Goal: Task Accomplishment & Management: Manage account settings

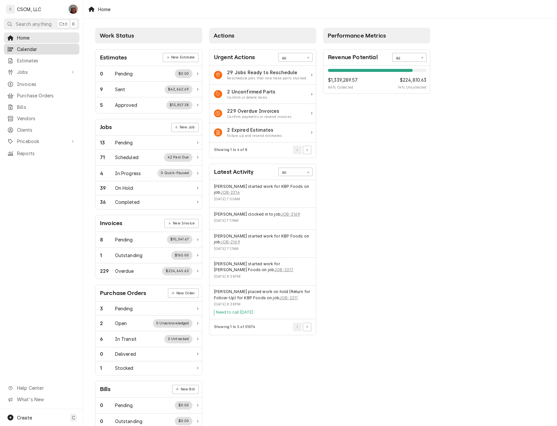
click at [29, 46] on span "Calendar" at bounding box center [46, 49] width 59 height 7
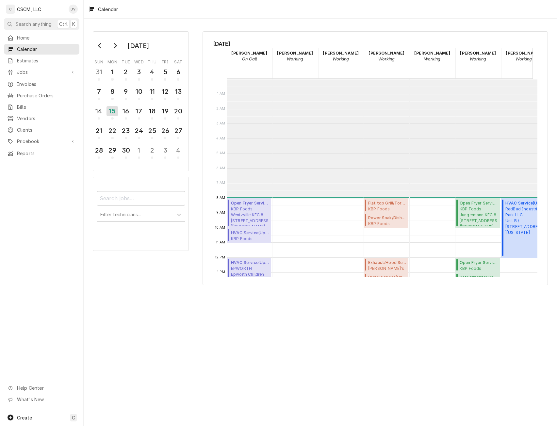
scroll to position [119, 0]
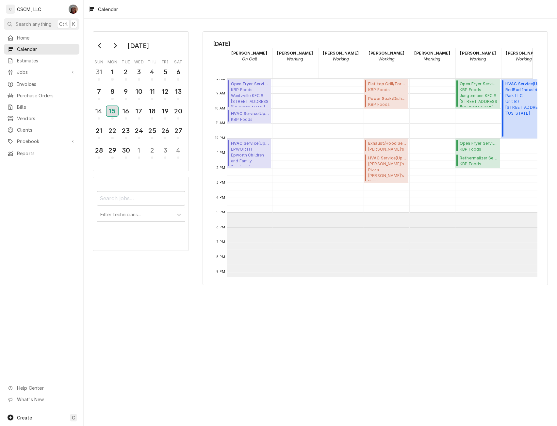
click at [111, 112] on div "15" at bounding box center [111, 111] width 11 height 10
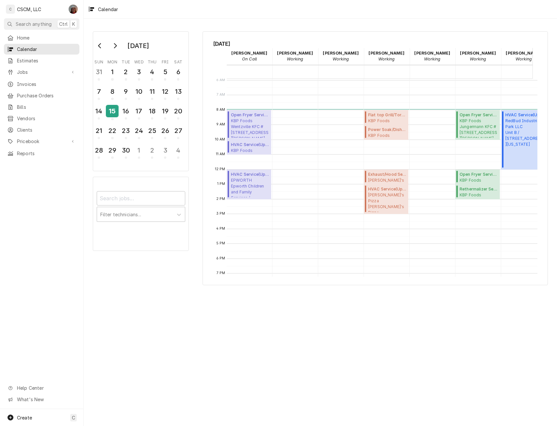
scroll to position [89, 0]
click at [476, 124] on span "KBP Foods Jungermann KFC #5846 / 1699 Jungermann Road, St. Peters, Missouri 633…" at bounding box center [478, 127] width 38 height 20
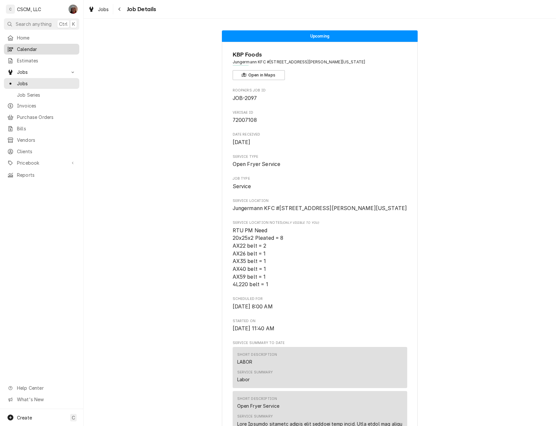
click at [34, 47] on span "Calendar" at bounding box center [46, 49] width 59 height 7
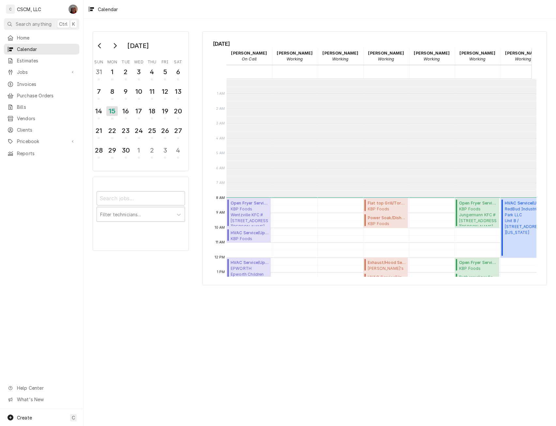
scroll to position [119, 0]
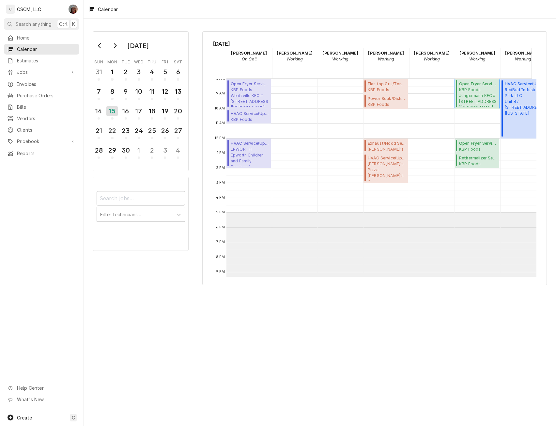
click at [471, 90] on span "KBP Foods Jungermann KFC #5846 / 1699 Jungermann Road, St. Peters, Missouri 633…" at bounding box center [478, 97] width 38 height 20
click at [474, 141] on span "Open Fryer Service ( Upcoming )" at bounding box center [478, 143] width 38 height 6
click at [128, 114] on div "16" at bounding box center [125, 110] width 11 height 11
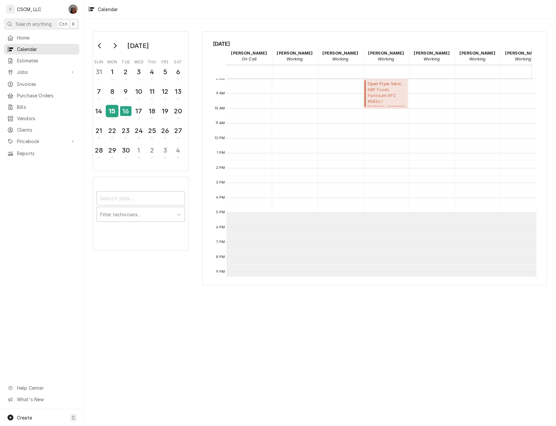
click at [113, 109] on div "15" at bounding box center [111, 110] width 11 height 11
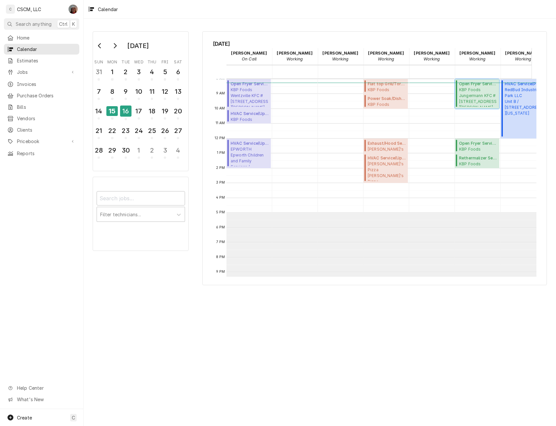
click at [482, 89] on span "KBP Foods Jungermann KFC #5846 / 1699 Jungermann Road, St. Peters, Missouri 633…" at bounding box center [478, 97] width 38 height 20
click at [243, 97] on span "KBP Foods Wentzville KFC #5845 / 718 W. Pearce Blvd, Wentzville, Missouri 63385" at bounding box center [250, 97] width 38 height 20
click at [247, 119] on span "KBP Foods Wentzville KFC #5845 / 718 W. Pearce Blvd, Wentzville, Missouri 63385" at bounding box center [250, 119] width 38 height 5
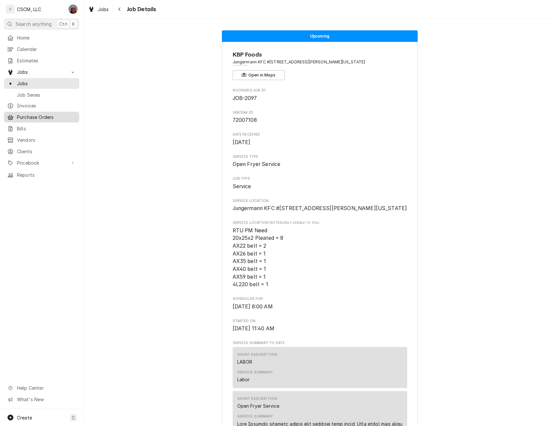
click at [48, 114] on span "Purchase Orders" at bounding box center [46, 117] width 59 height 7
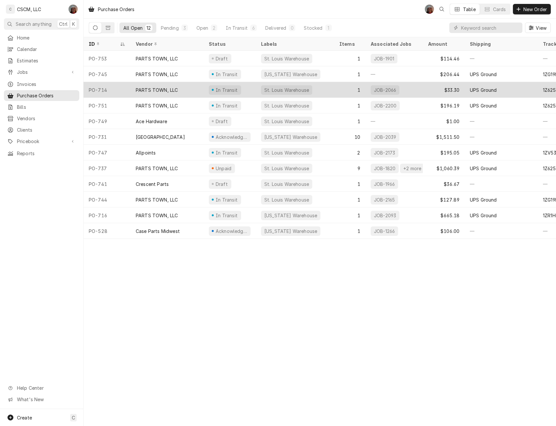
click at [161, 87] on div "PARTS TOWN, LLC" at bounding box center [157, 90] width 42 height 7
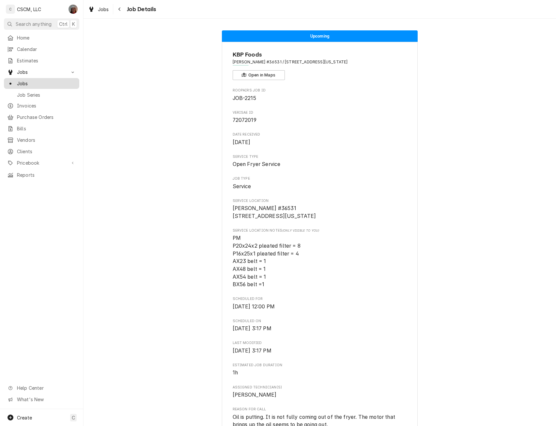
click at [35, 81] on span "Jobs" at bounding box center [46, 83] width 59 height 7
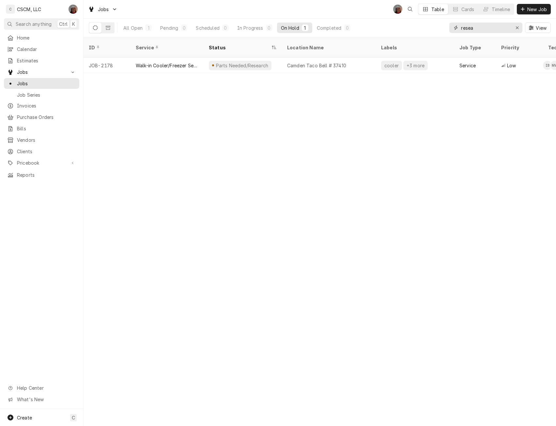
drag, startPoint x: 482, startPoint y: 30, endPoint x: 425, endPoint y: 29, distance: 56.8
click at [425, 29] on div "All Open 1 Pending 0 Scheduled 0 In Progress 0 On Hold 1 Completed 0 resea View" at bounding box center [320, 28] width 462 height 18
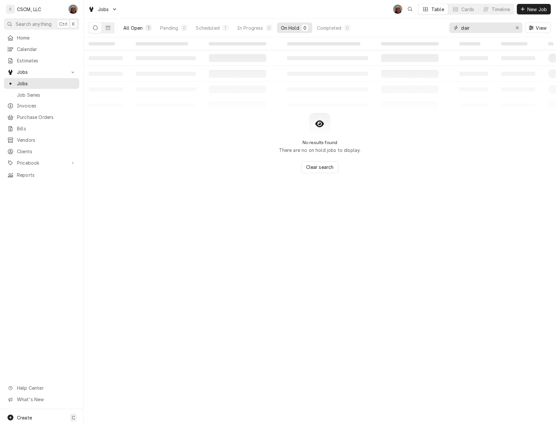
type input "dair"
click at [133, 24] on button "All Open 1" at bounding box center [137, 28] width 36 height 10
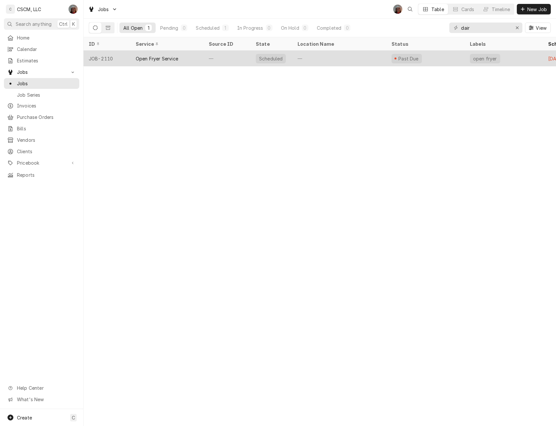
click at [167, 57] on div "Open Fryer Service" at bounding box center [157, 58] width 42 height 7
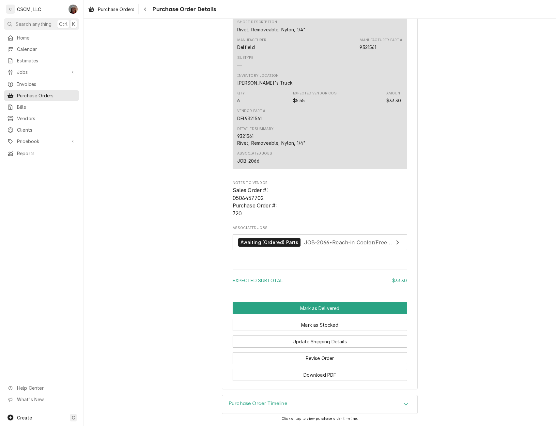
scroll to position [444, 0]
click at [260, 244] on div "Awaiting (Ordered) Parts" at bounding box center [269, 242] width 63 height 9
click at [315, 310] on button "Mark as Delivered" at bounding box center [320, 308] width 175 height 12
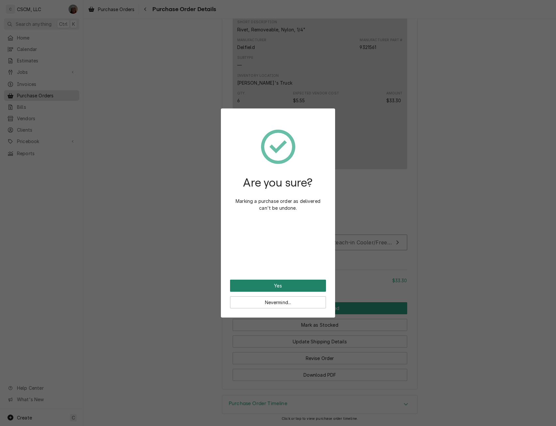
click at [284, 286] on button "Yes" at bounding box center [278, 285] width 96 height 12
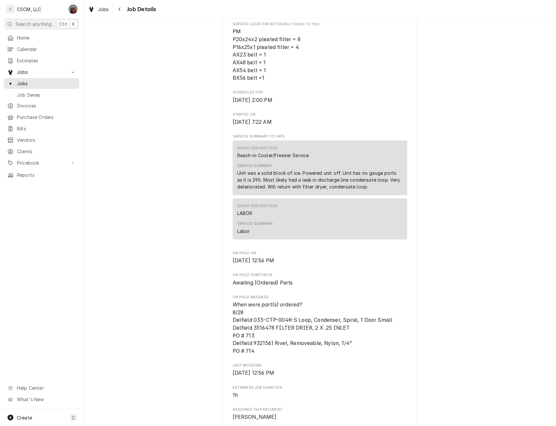
scroll to position [755, 0]
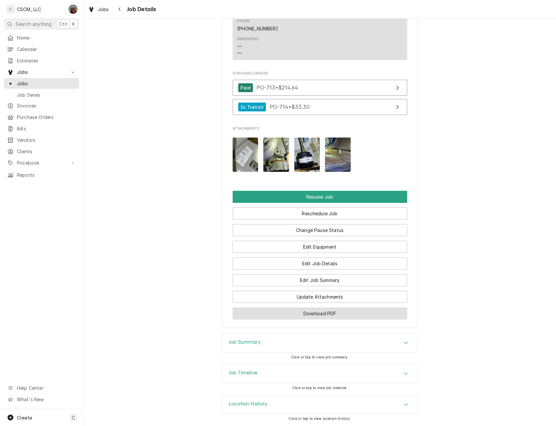
click at [312, 312] on button "Download PDF" at bounding box center [320, 313] width 175 height 12
click at [30, 160] on span "Pricebook" at bounding box center [41, 162] width 49 height 7
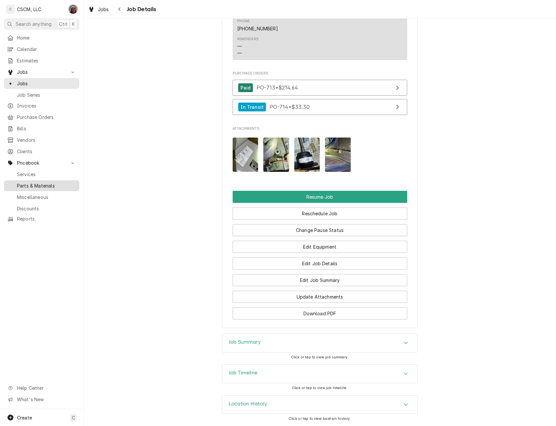
click at [41, 182] on span "Parts & Materials" at bounding box center [46, 185] width 59 height 7
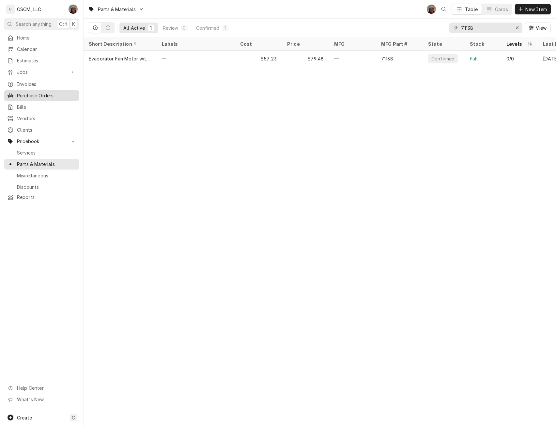
click at [35, 93] on span "Purchase Orders" at bounding box center [46, 95] width 59 height 7
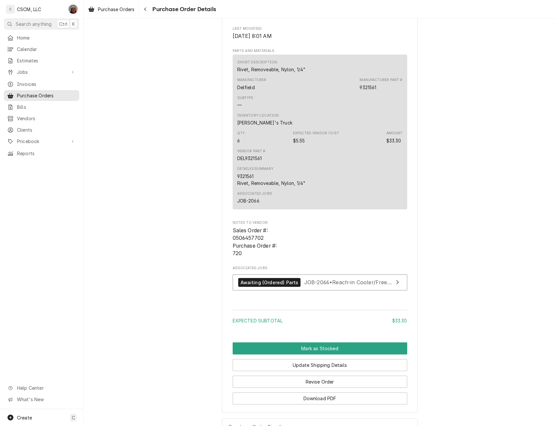
scroll to position [406, 0]
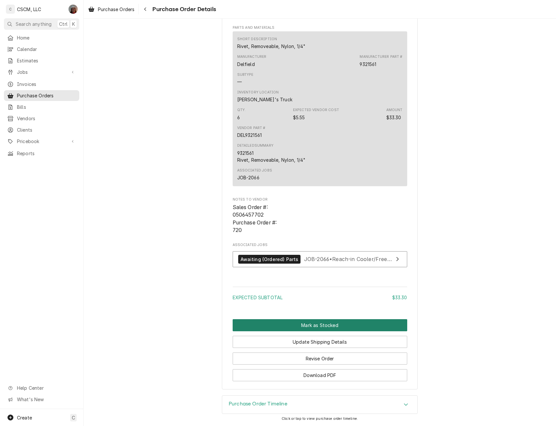
click at [304, 326] on button "Mark as Stocked" at bounding box center [320, 325] width 175 height 12
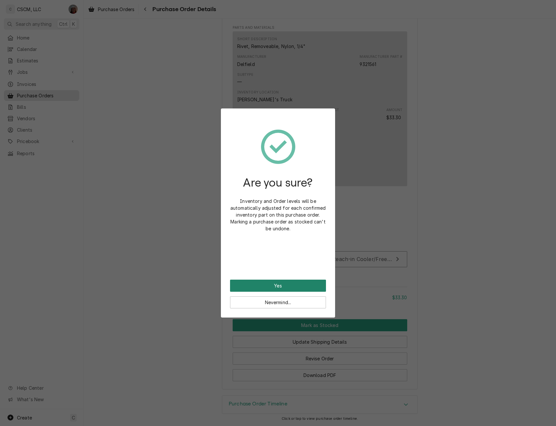
click at [278, 286] on button "Yes" at bounding box center [278, 285] width 96 height 12
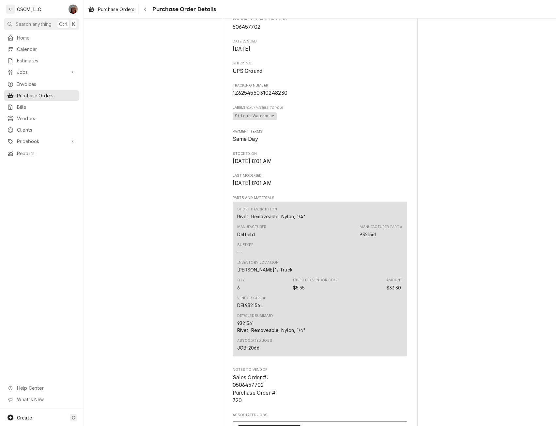
scroll to position [406, 0]
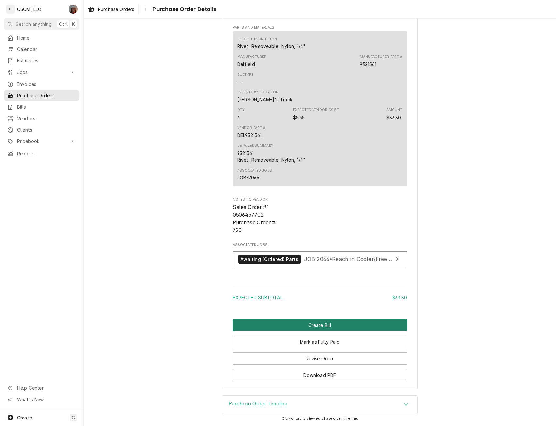
click at [323, 325] on button "Create Bill" at bounding box center [320, 325] width 175 height 12
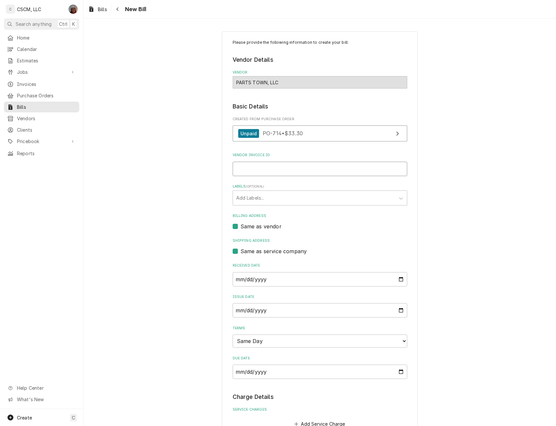
click at [250, 167] on input "Vendor Invoice ID" at bounding box center [320, 169] width 175 height 14
paste input "#2106888713"
click at [237, 170] on input "#2106888713" at bounding box center [320, 169] width 175 height 14
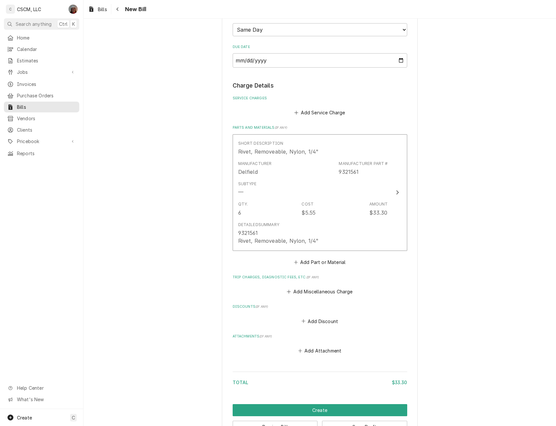
scroll to position [332, 0]
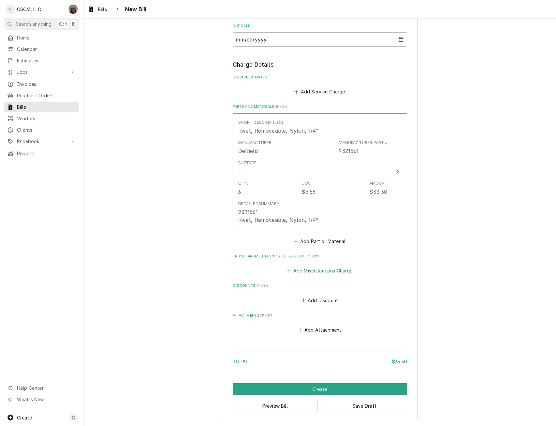
type input "2106888713"
click at [313, 269] on button "Add Miscellaneous Charge" at bounding box center [320, 270] width 68 height 9
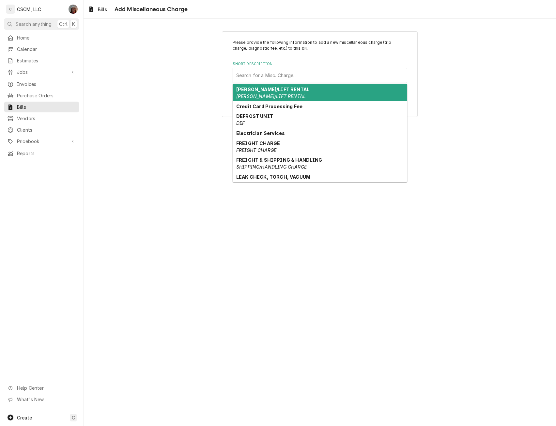
click at [264, 71] on div "Short Description" at bounding box center [319, 76] width 167 height 12
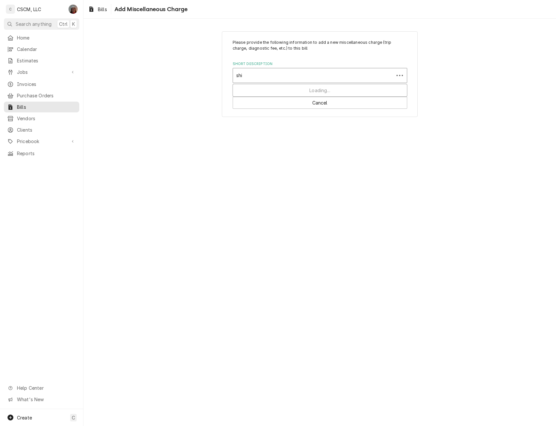
type input "ship"
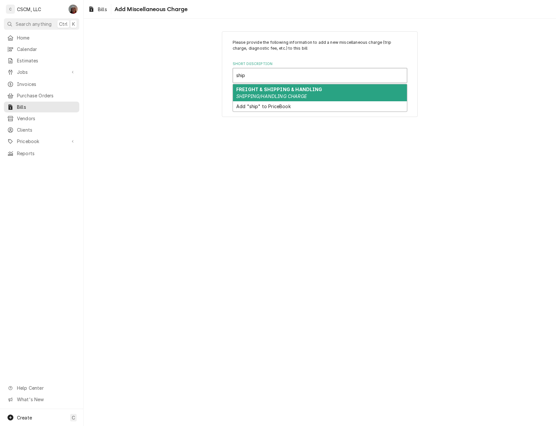
click at [268, 90] on strong "FREIGHT & SHIPPING & HANDLING" at bounding box center [279, 90] width 86 height 6
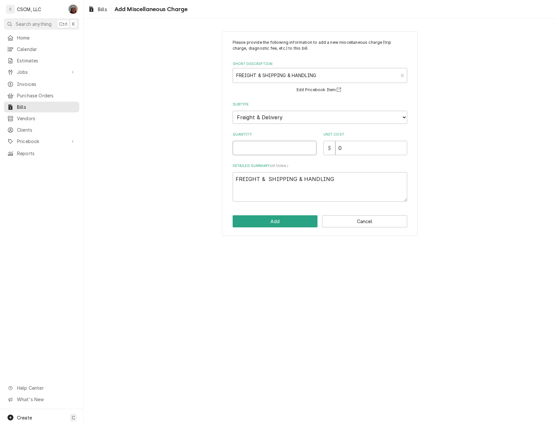
click at [254, 150] on input "Quantity" at bounding box center [275, 148] width 84 height 14
type textarea "x"
type input "1"
type input "2"
type textarea "x"
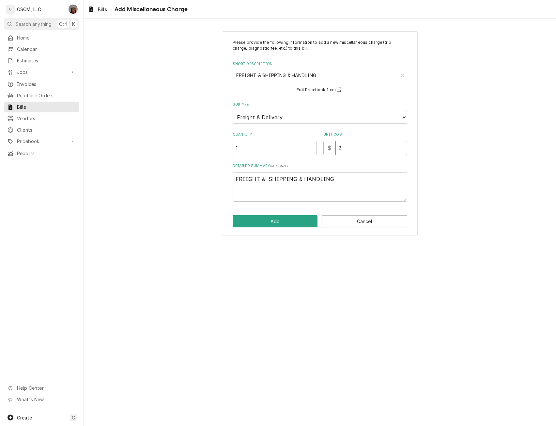
type input "2.7"
type textarea "x"
type input "2.73"
click at [279, 218] on button "Add" at bounding box center [275, 221] width 85 height 12
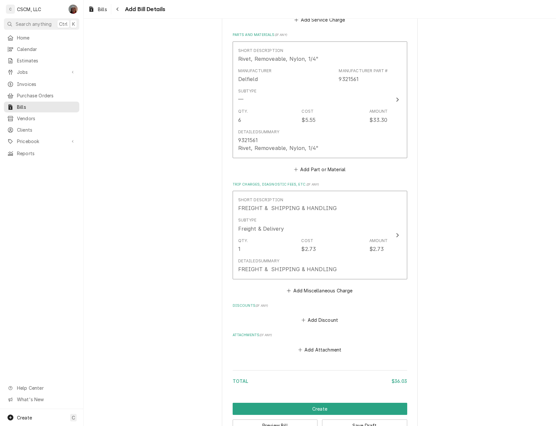
scroll to position [423, 0]
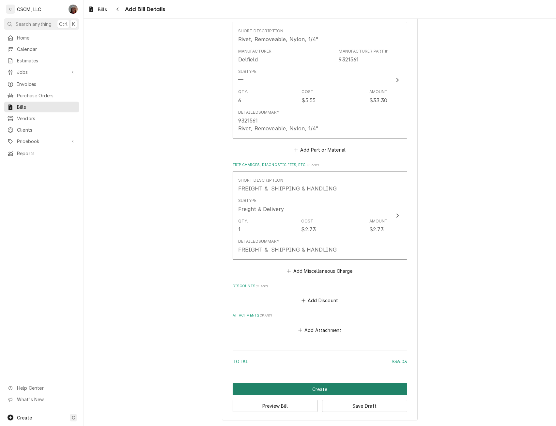
click at [321, 392] on button "Create" at bounding box center [320, 389] width 175 height 12
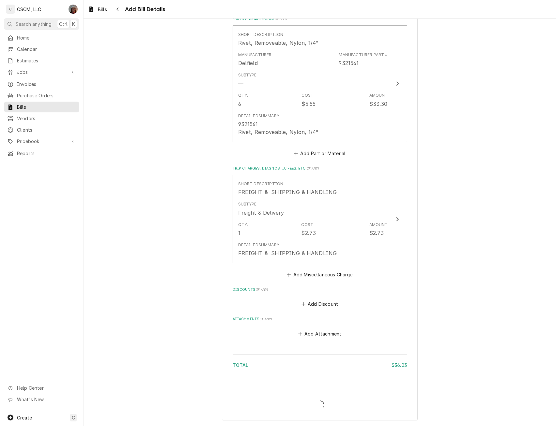
scroll to position [420, 0]
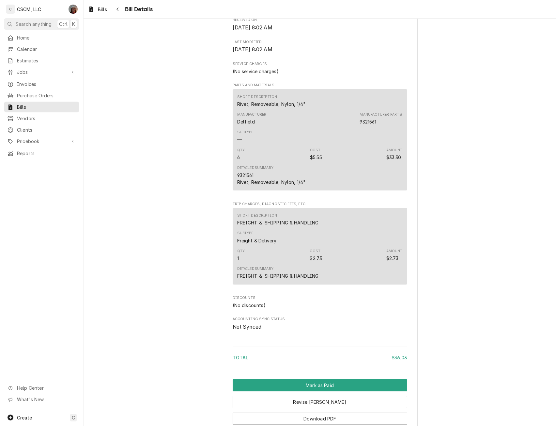
scroll to position [310, 0]
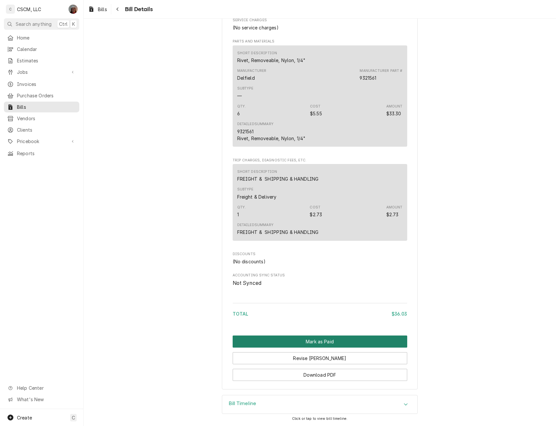
click at [318, 342] on button "Mark as Paid" at bounding box center [320, 341] width 175 height 12
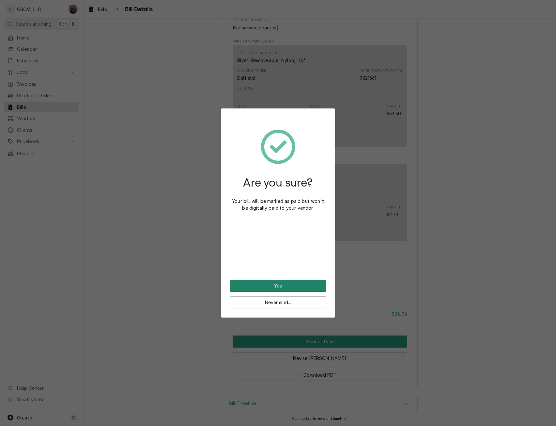
click at [299, 287] on button "Yes" at bounding box center [278, 285] width 96 height 12
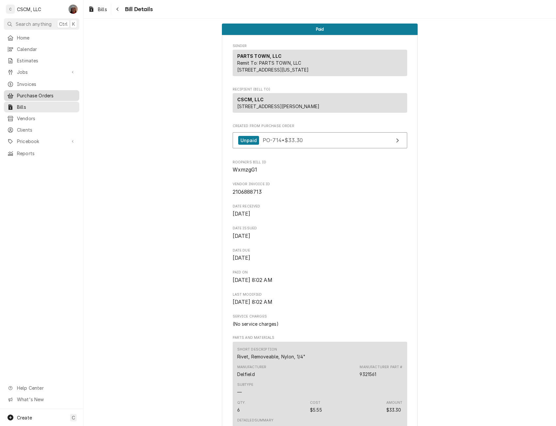
click at [44, 95] on span "Purchase Orders" at bounding box center [46, 95] width 59 height 7
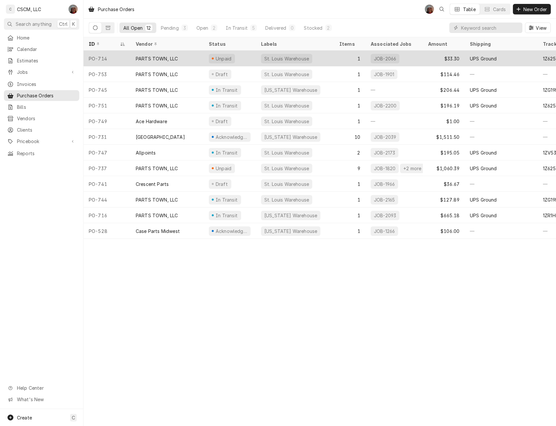
click at [157, 56] on div "PARTS TOWN, LLC" at bounding box center [157, 58] width 42 height 7
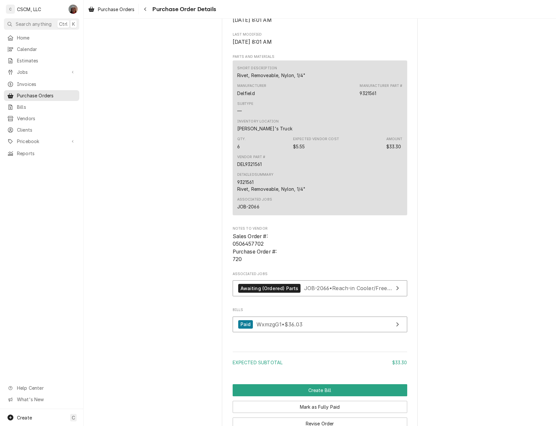
scroll to position [441, 0]
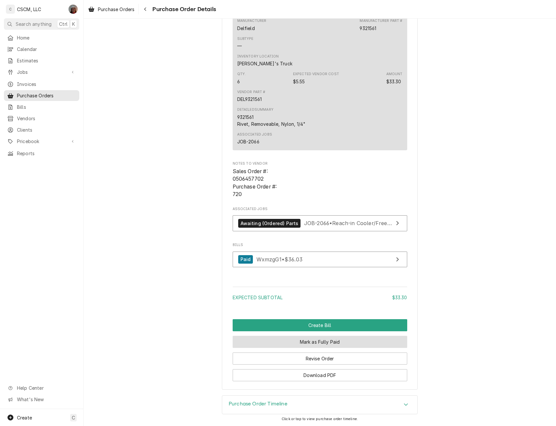
click at [308, 344] on button "Mark as Fully Paid" at bounding box center [320, 342] width 175 height 12
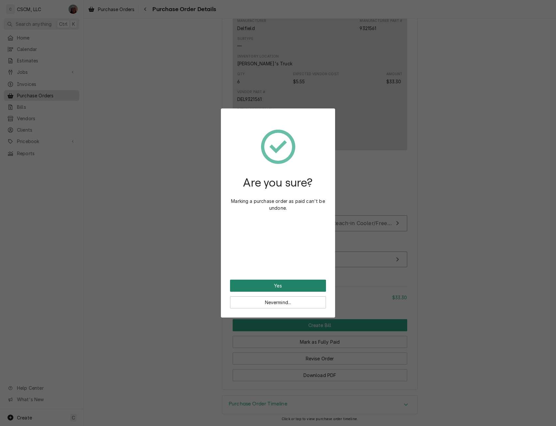
click at [278, 280] on button "Yes" at bounding box center [278, 285] width 96 height 12
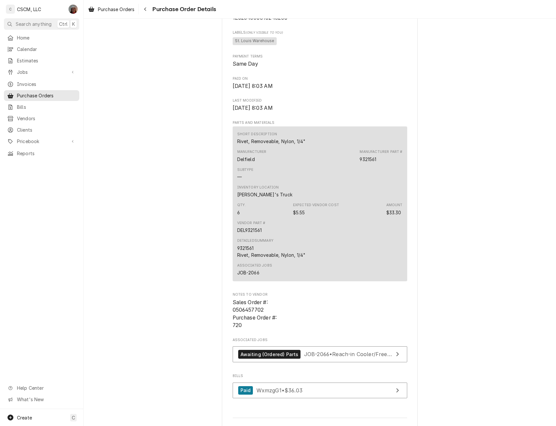
scroll to position [391, 0]
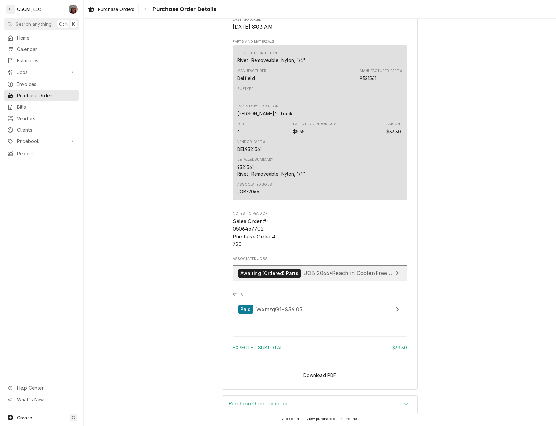
click at [320, 270] on span "JOB-2066 • Reach-in Cooler/Freezer Service" at bounding box center [360, 273] width 112 height 7
click at [146, 9] on icon "Navigate back" at bounding box center [145, 9] width 3 height 5
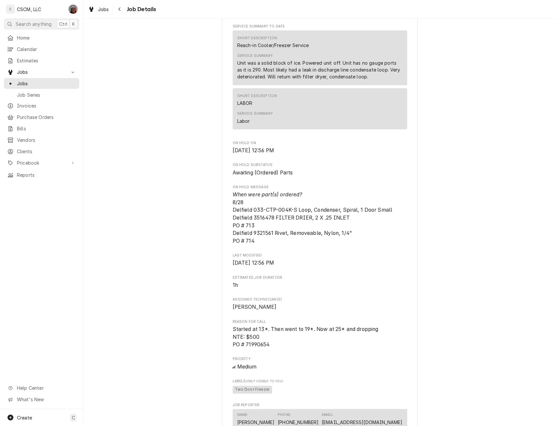
scroll to position [280, 0]
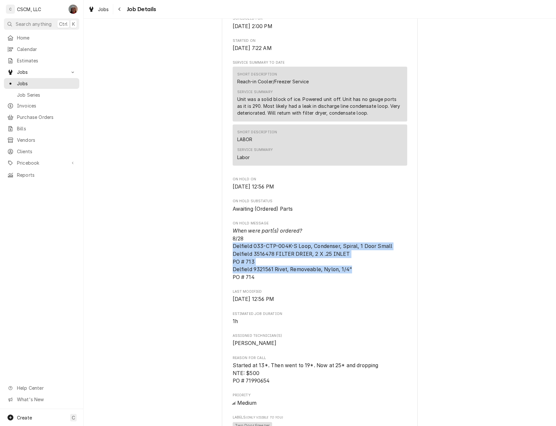
drag, startPoint x: 229, startPoint y: 252, endPoint x: 366, endPoint y: 275, distance: 138.9
click at [366, 275] on div "KBP Foods Quincy Taco Bell #36531 / 3828 Broadway St, Quincy, Illinois 62301 Op…" at bounding box center [320, 278] width 196 height 1033
copy span "Delfield 033-CTP-004K-S Loop, Condenser, Spiral, 1 Door Small Delfield 3516478 …"
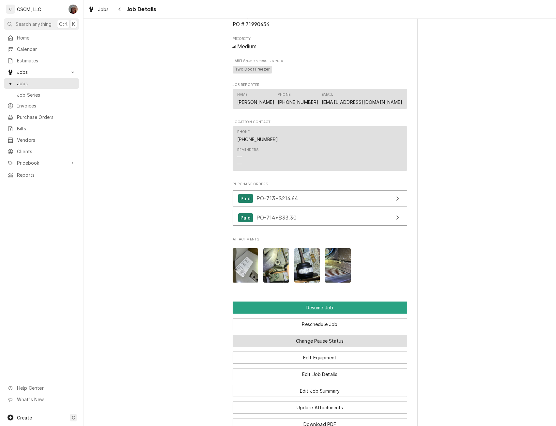
click at [316, 345] on button "Change Pause Status" at bounding box center [320, 341] width 175 height 12
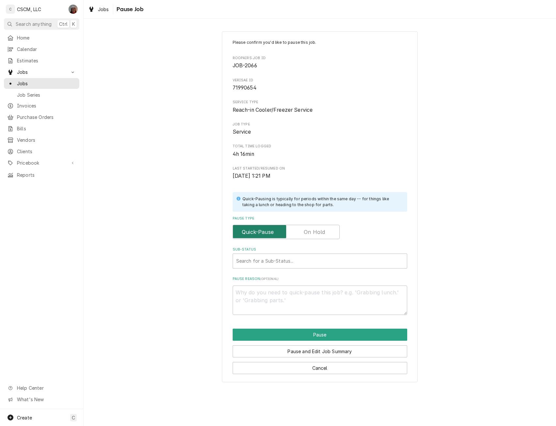
click at [312, 236] on input "Pause Type" at bounding box center [286, 232] width 101 height 14
checkbox input "true"
type textarea "x"
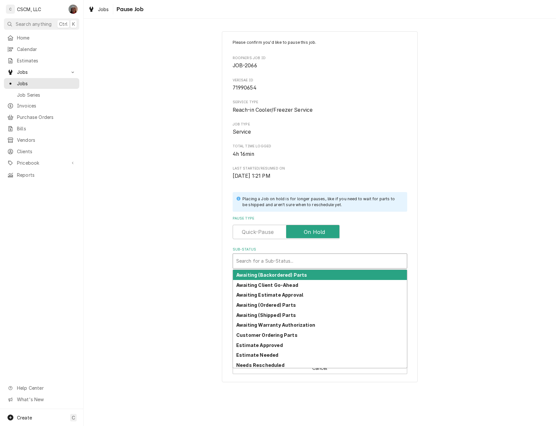
click at [283, 261] on div "Sub-Status" at bounding box center [319, 261] width 167 height 12
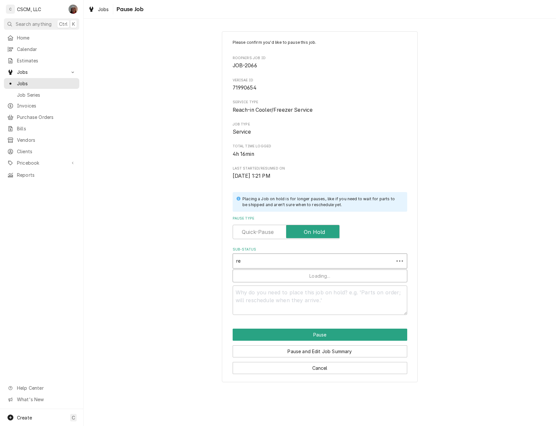
type input "rec"
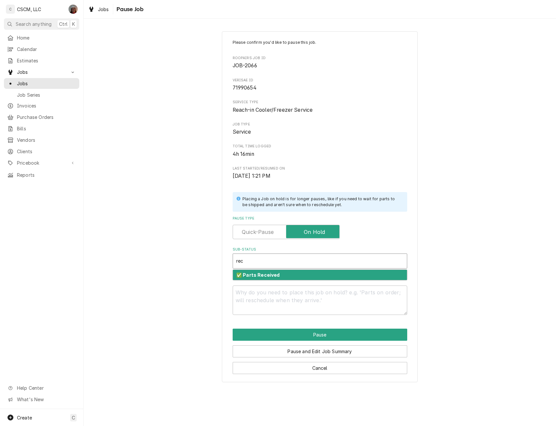
click at [266, 273] on strong "✅ Parts Received" at bounding box center [258, 275] width 44 height 6
type textarea "x"
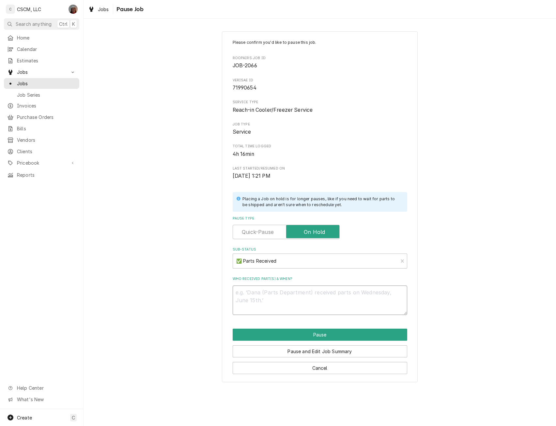
click at [252, 296] on textarea "Who received part(s) & when?" at bounding box center [320, 299] width 175 height 29
type textarea "9"
type textarea "x"
type textarea "9/"
type textarea "x"
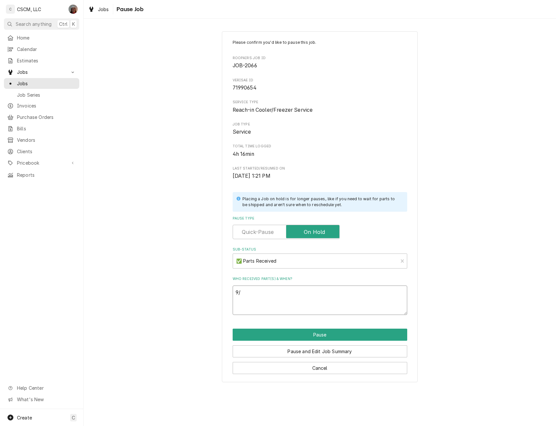
type textarea "9/1"
type textarea "x"
type textarea "9/15"
type textarea "x"
type textarea "9/15"
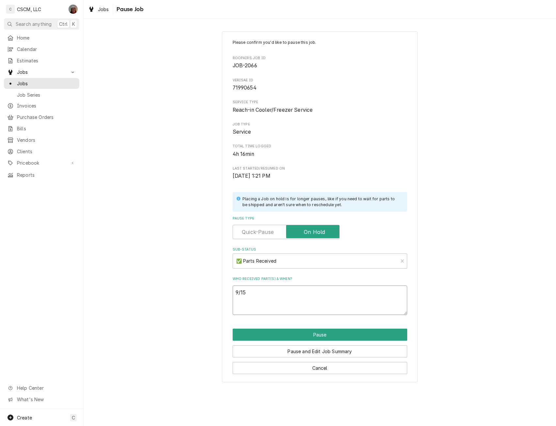
paste textarea "Delfield 033-CTP-004K-S Loop, Condenser, Spiral, 1 Door Small Delfield 3516478 …"
type textarea "x"
type textarea "9/15 Delfield 033-CTP-004K-S Loop, Condenser, Spiral, 1 Door Small Delfield 351…"
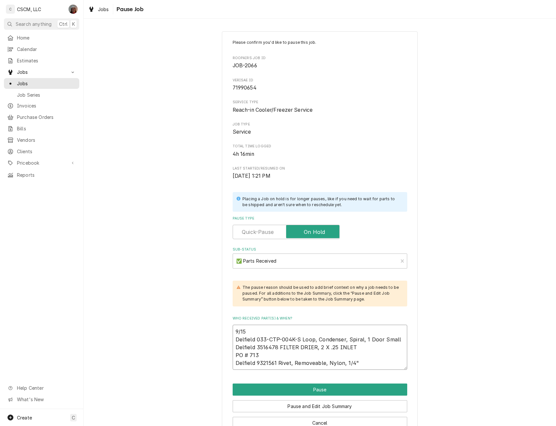
click at [259, 353] on textarea "9/15 Delfield 033-CTP-004K-S Loop, Condenser, Spiral, 1 Door Small Delfield 351…" at bounding box center [320, 347] width 175 height 45
type textarea "x"
type textarea "9/15 Delfield 033-CTP-004K-S Loop, Condenser, Spiral, 1 Door Small Delfield 351…"
type textarea "x"
type textarea "9/15 Delfield 033-CTP-004K-S Loop, Condenser, Spiral, 1 Door Small Delfield 351…"
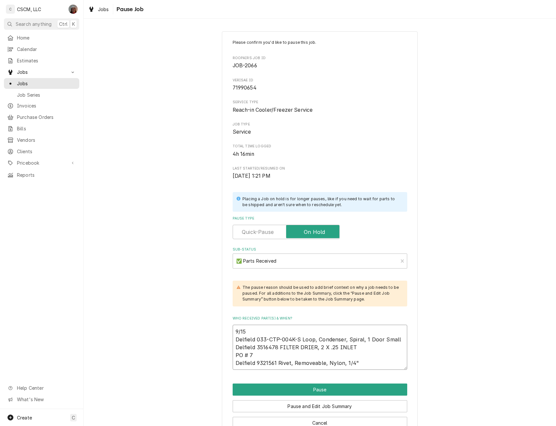
type textarea "x"
type textarea "9/15 Delfield 033-CTP-004K-S Loop, Condenser, Spiral, 1 Door Small Delfield 351…"
type textarea "x"
type textarea "9/15 Delfield 033-CTP-004K-S Loop, Condenser, Spiral, 1 Door Small Delfield 351…"
type textarea "x"
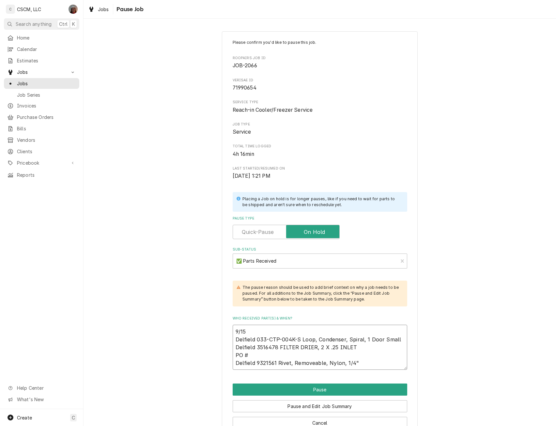
type textarea "9/15 Delfield 033-CTP-004K-S Loop, Condenser, Spiral, 1 Door Small Delfield 351…"
type textarea "x"
type textarea "9/15 Delfield 033-CTP-004K-S Loop, Condenser, Spiral, 1 Door Small Delfield 351…"
type textarea "x"
type textarea "9/15 Delfield 033-CTP-004K-S Loop, Condenser, Spiral, 1 Door Small Delfield 351…"
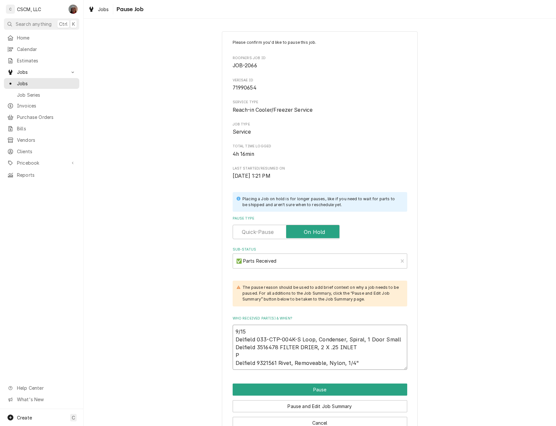
type textarea "x"
type textarea "9/15 Delfield 033-CTP-004K-S Loop, Condenser, Spiral, 1 Door Small Delfield 351…"
type textarea "x"
type textarea "9/15 Delfield 033-CTP-004K-S Loop, Condenser, Spiral, 1 Door Small Delfield 351…"
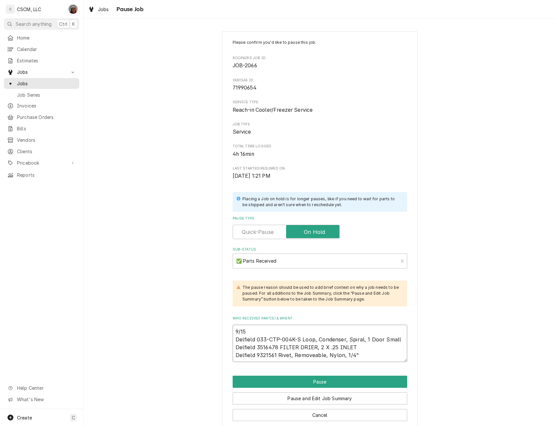
click at [370, 357] on textarea "9/15 Delfield 033-CTP-004K-S Loop, Condenser, Spiral, 1 Door Small Delfield 351…" at bounding box center [320, 343] width 175 height 37
type textarea "x"
type textarea "9/15 Delfield 033-CTP-004K-S Loop, Condenser, Spiral, 1 Door Small Delfield 351…"
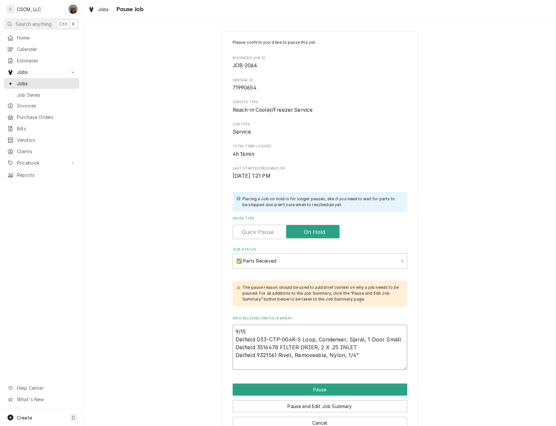
type textarea "x"
type textarea "9/15 Delfield 033-CTP-004K-S Loop, Condenser, Spiral, 1 Door Small Delfield 351…"
type textarea "x"
type textarea "9/15 Delfield 033-CTP-004K-S Loop, Condenser, Spiral, 1 Door Small Delfield 351…"
type textarea "x"
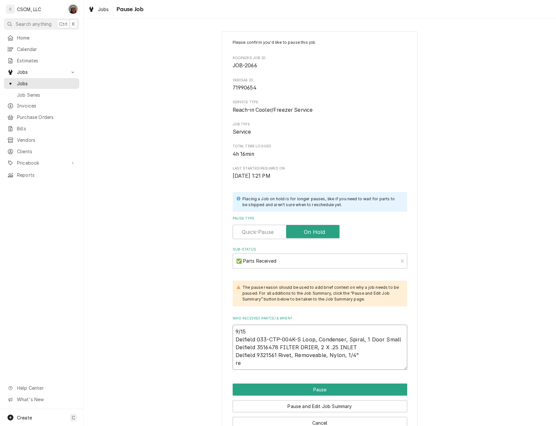
type textarea "9/15 Delfield 033-CTP-004K-S Loop, Condenser, Spiral, 1 Door Small Delfield 351…"
type textarea "x"
type textarea "9/15 Delfield 033-CTP-004K-S Loop, Condenser, Spiral, 1 Door Small Delfield 351…"
type textarea "x"
type textarea "9/15 Delfield 033-CTP-004K-S Loop, Condenser, Spiral, 1 Door Small Delfield 351…"
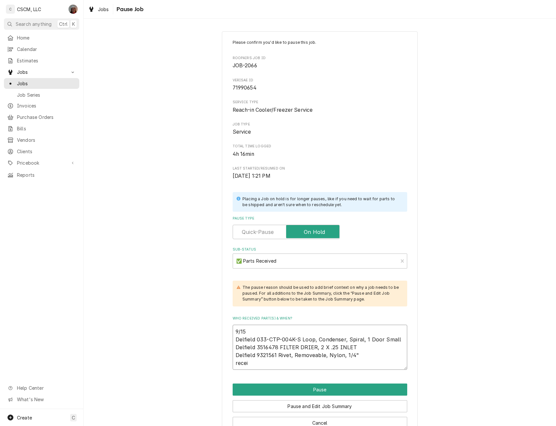
type textarea "x"
type textarea "9/15 Delfield 033-CTP-004K-S Loop, Condenser, Spiral, 1 Door Small Delfield 351…"
type textarea "x"
type textarea "9/15 Delfield 033-CTP-004K-S Loop, Condenser, Spiral, 1 Door Small Delfield 351…"
type textarea "x"
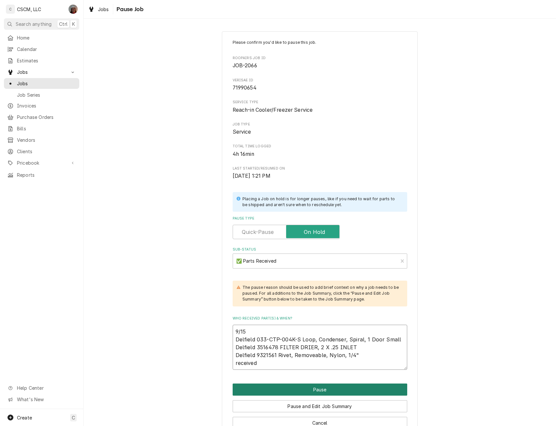
type textarea "9/15 Delfield 033-CTP-004K-S Loop, Condenser, Spiral, 1 Door Small Delfield 351…"
click at [321, 387] on button "Pause" at bounding box center [320, 389] width 175 height 12
type textarea "x"
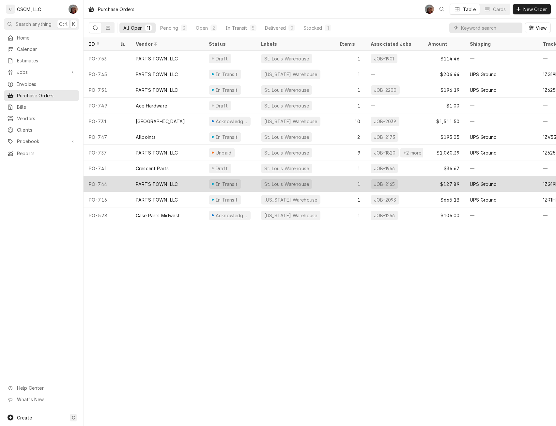
click at [176, 187] on div "PARTS TOWN, LLC" at bounding box center [167, 184] width 73 height 16
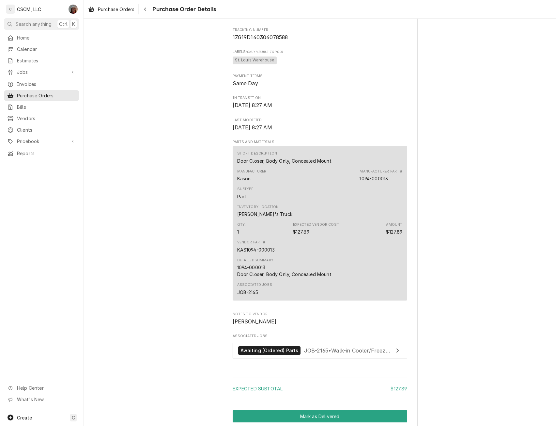
scroll to position [317, 0]
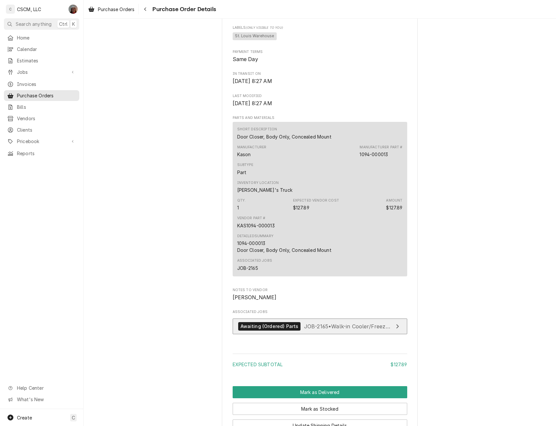
click at [279, 331] on div "Awaiting (Ordered) Parts" at bounding box center [269, 326] width 63 height 9
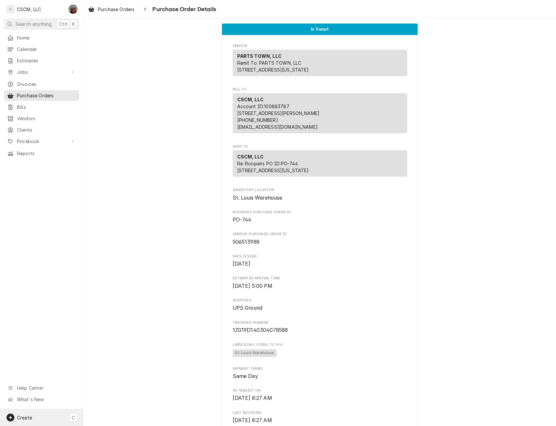
click at [27, 418] on span "Create" at bounding box center [24, 418] width 15 height 6
click at [105, 348] on div "Job" at bounding box center [122, 349] width 44 height 7
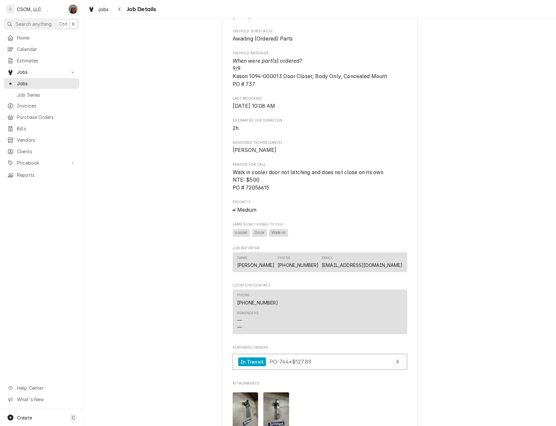
scroll to position [666, 0]
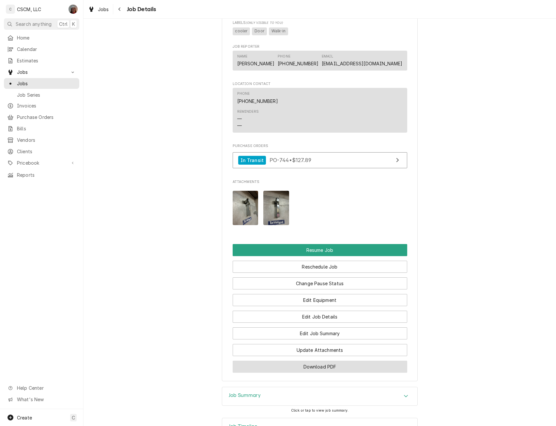
click at [330, 373] on button "Download PDF" at bounding box center [320, 366] width 175 height 12
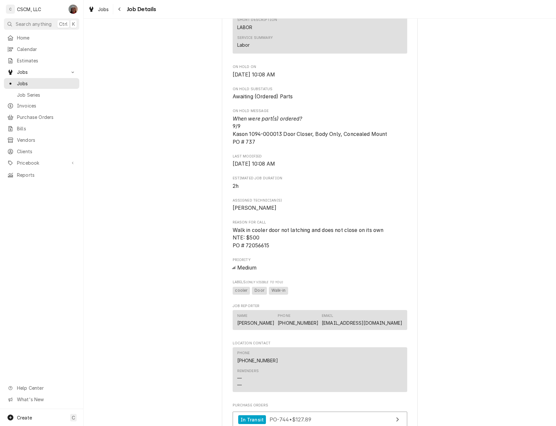
scroll to position [407, 0]
drag, startPoint x: 227, startPoint y: 141, endPoint x: 390, endPoint y: 141, distance: 162.9
click at [390, 141] on div "KBP Foods Florissant KFC #5836 / [STREET_ADDRESS][US_STATE] Open in Maps Roopai…" at bounding box center [320, 136] width 196 height 1005
copy span "Kason 1094-000013 Door Closer, Body Only, Concealed Mount"
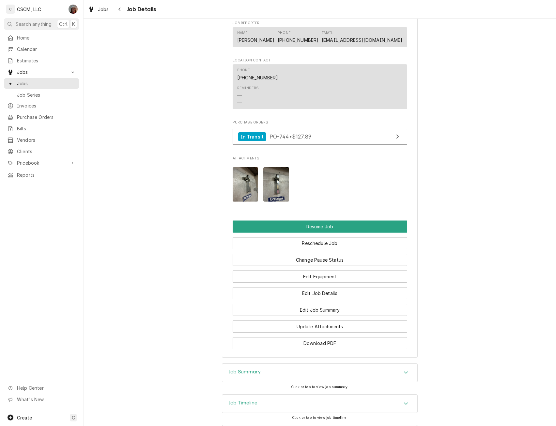
scroll to position [727, 0]
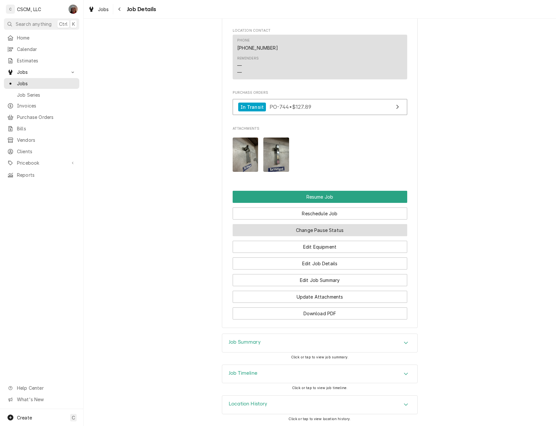
click at [326, 230] on button "Change Pause Status" at bounding box center [320, 230] width 175 height 12
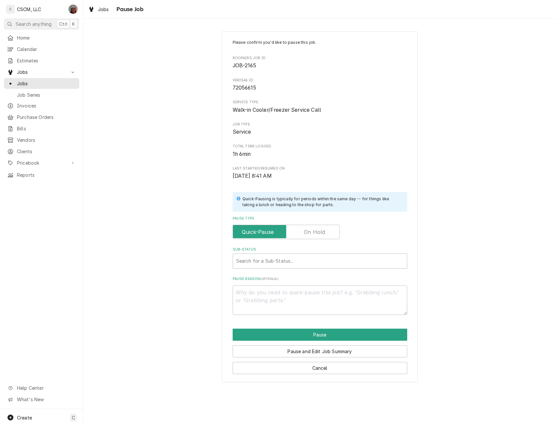
click at [317, 233] on label "Pause Type" at bounding box center [286, 232] width 107 height 14
click at [317, 233] on input "Pause Type" at bounding box center [286, 232] width 101 height 14
checkbox input "true"
type textarea "x"
click at [254, 257] on div "Sub-Status" at bounding box center [319, 261] width 167 height 12
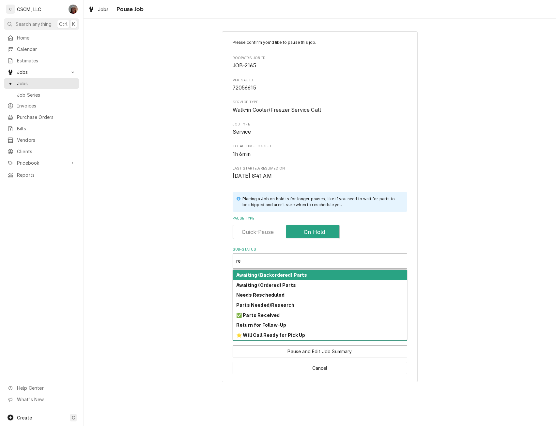
type input "rec"
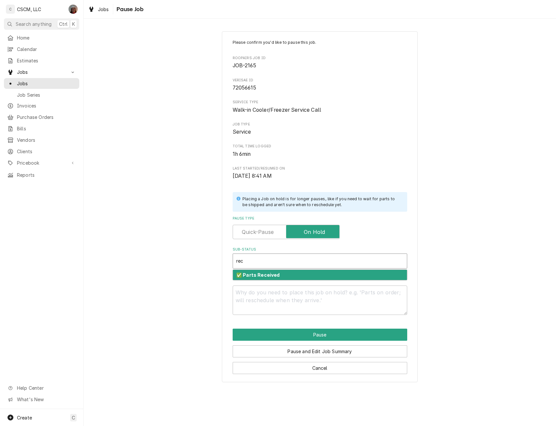
click at [252, 271] on div "✅ Parts Received" at bounding box center [320, 275] width 174 height 10
type textarea "x"
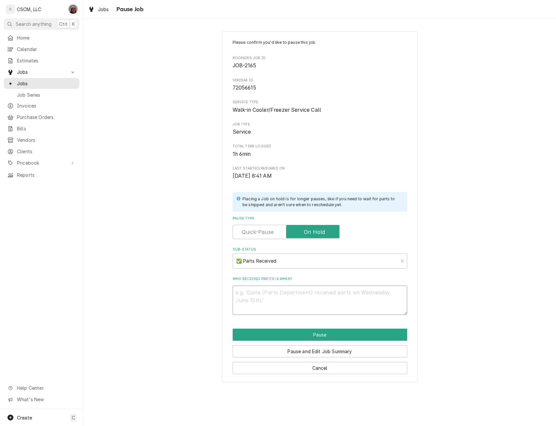
click at [245, 294] on textarea "Who received part(s) & when?" at bounding box center [320, 299] width 175 height 29
type textarea "9"
type textarea "x"
type textarea "9/"
type textarea "x"
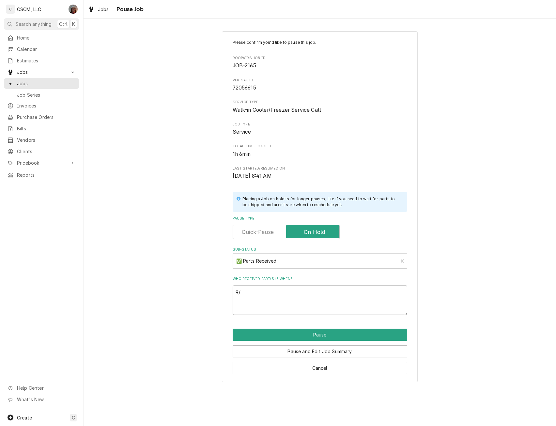
type textarea "9/1"
type textarea "x"
type textarea "9/15"
type textarea "x"
type textarea "9/15"
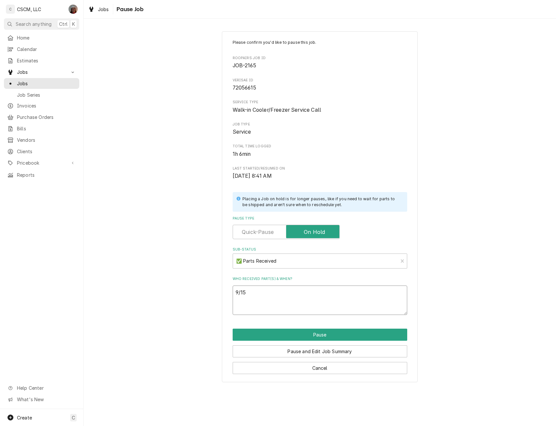
paste textarea "Kason 1094-000013 Door Closer, Body Only, Concealed Mount"
type textarea "x"
type textarea "9/15 Kason 1094-000013 Door Closer, Body Only, Concealed Mount"
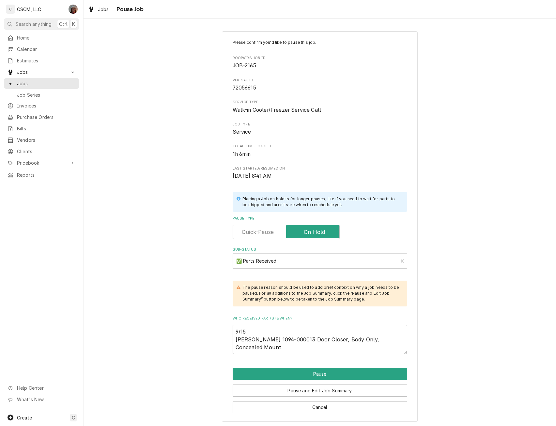
type textarea "x"
type textarea "9/15 Kason 1094-000013 Door Closer, Body Only, Concealed Mount"
type textarea "x"
type textarea "9/15 Kason 1094-000013 Door Closer, Body Only, Concealed Mount r"
type textarea "x"
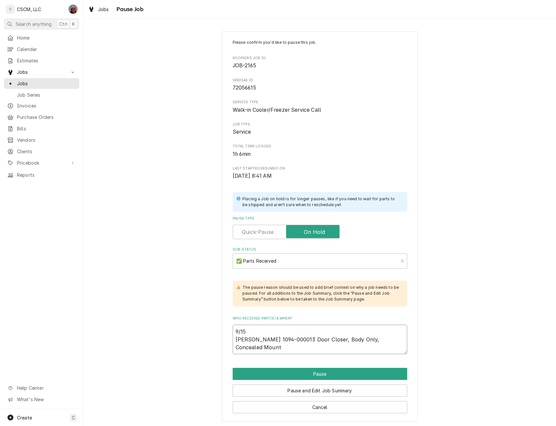
type textarea "9/15 Kason 1094-000013 Door Closer, Body Only, Concealed Mount re"
type textarea "x"
type textarea "9/15 Kason 1094-000013 Door Closer, Body Only, Concealed Mount rec"
type textarea "x"
type textarea "9/15 Kason 1094-000013 Door Closer, Body Only, Concealed Mount rece"
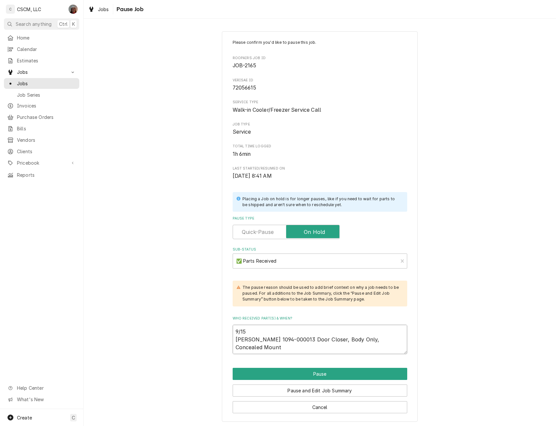
type textarea "x"
type textarea "9/15 Kason 1094-000013 Door Closer, Body Only, Concealed Mount recei"
type textarea "x"
type textarea "9/15 Kason 1094-000013 Door Closer, Body Only, Concealed Mount receiv"
type textarea "x"
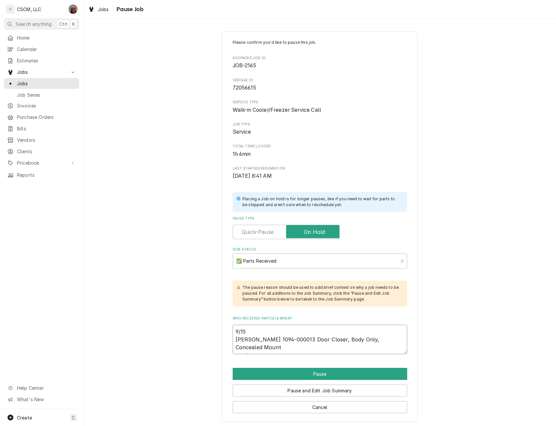
type textarea "9/15 Kason 1094-000013 Door Closer, Body Only, Concealed Mount receive"
type textarea "x"
type textarea "9/15 Kason 1094-000013 Door Closer, Body Only, Concealed Mount received"
click at [318, 374] on button "Pause" at bounding box center [320, 374] width 175 height 12
type textarea "x"
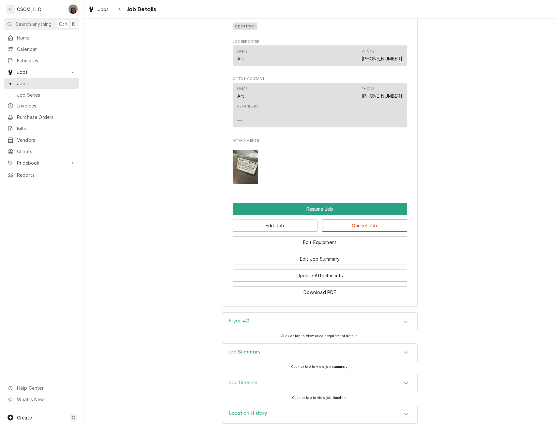
scroll to position [500, 0]
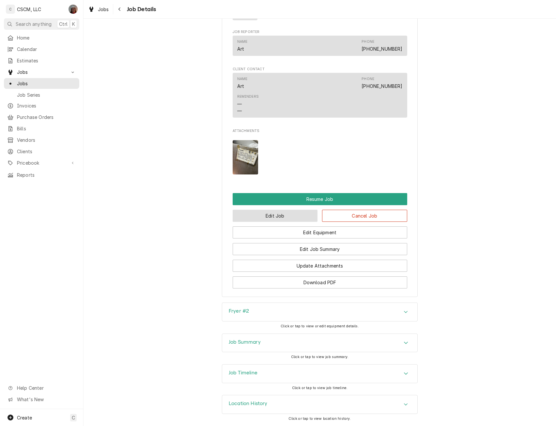
click at [279, 214] on button "Edit Job" at bounding box center [275, 216] width 85 height 12
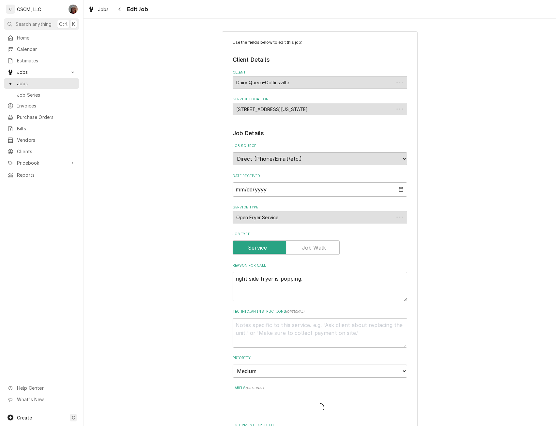
type textarea "x"
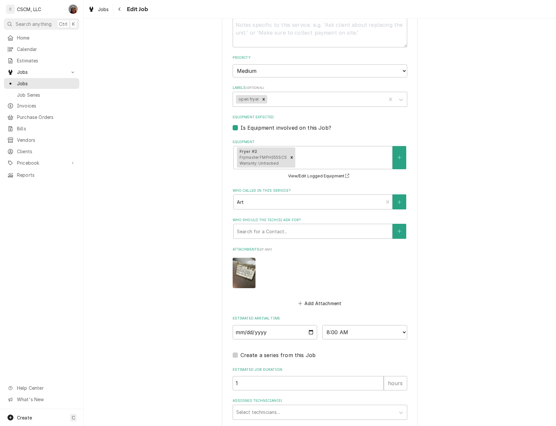
scroll to position [334, 0]
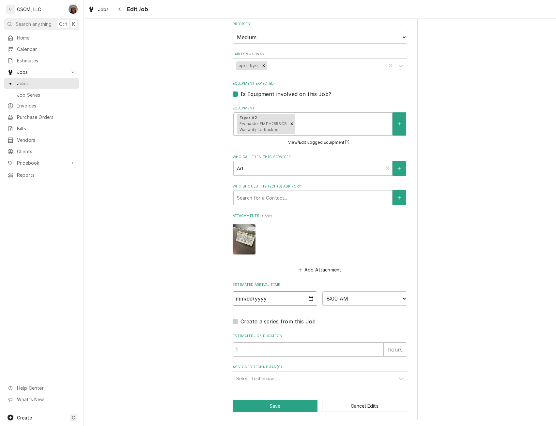
click at [310, 297] on input "[DATE]" at bounding box center [275, 298] width 85 height 14
type input "[DATE]"
click at [398, 296] on select "AM / PM 6:00 AM 6:15 AM 6:30 AM 6:45 AM 7:00 AM 7:15 AM 7:30 AM 7:45 AM 8:00 AM…" at bounding box center [365, 298] width 85 height 14
click at [323, 291] on select "AM / PM 6:00 AM 6:15 AM 6:30 AM 6:45 AM 7:00 AM 7:15 AM 7:30 AM 7:45 AM 8:00 AM…" at bounding box center [365, 298] width 85 height 14
type textarea "x"
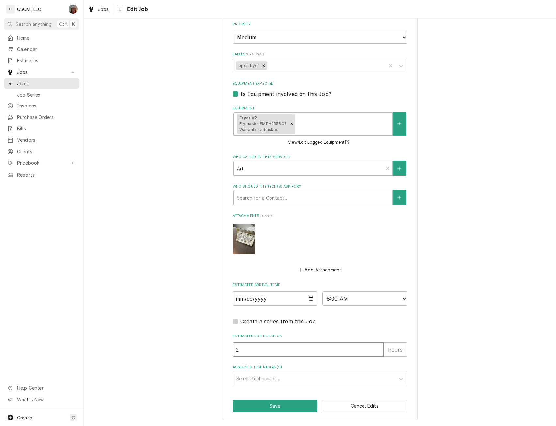
type input "2"
click at [375, 346] on input "2" at bounding box center [308, 349] width 151 height 14
type textarea "x"
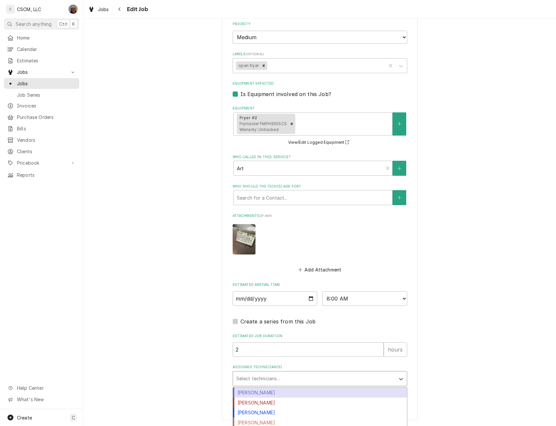
click at [249, 379] on div "Assigned Technician(s)" at bounding box center [314, 379] width 156 height 12
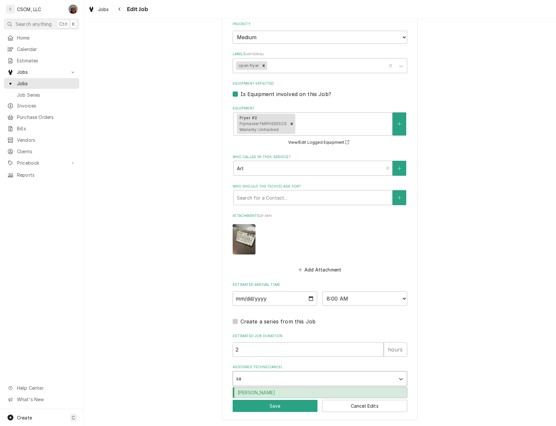
type input "[PERSON_NAME]"
type textarea "x"
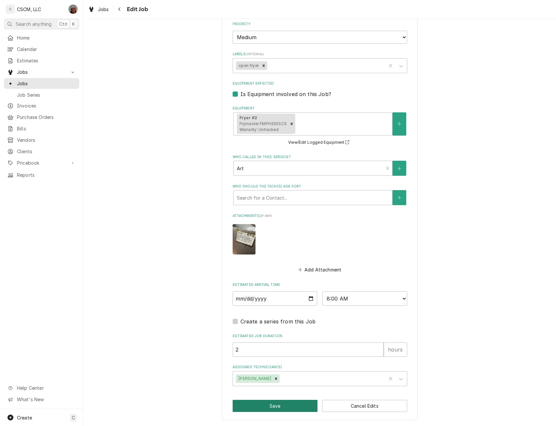
click at [280, 406] on button "Save" at bounding box center [275, 406] width 85 height 12
type textarea "x"
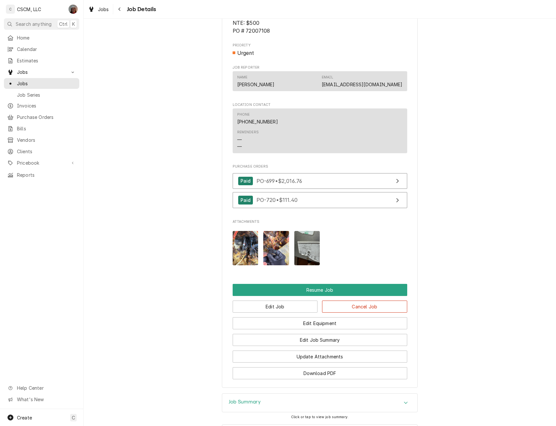
scroll to position [613, 0]
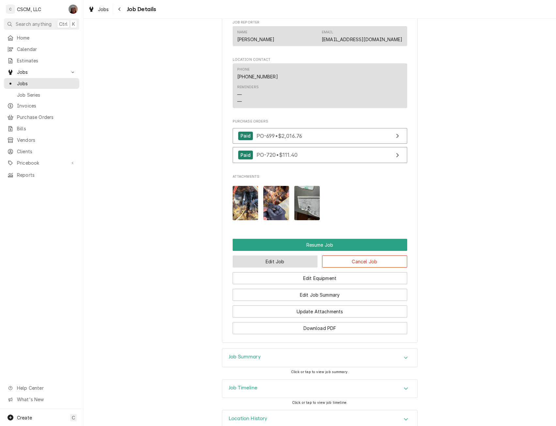
click at [288, 267] on button "Edit Job" at bounding box center [275, 261] width 85 height 12
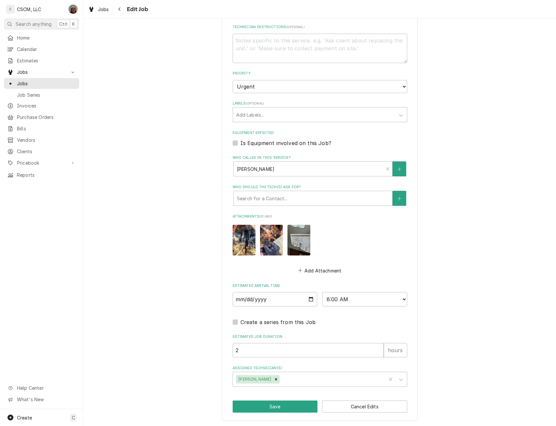
scroll to position [425, 0]
click at [308, 298] on input "[DATE]" at bounding box center [275, 298] width 85 height 14
type textarea "x"
type input "2025-09-16"
type textarea "x"
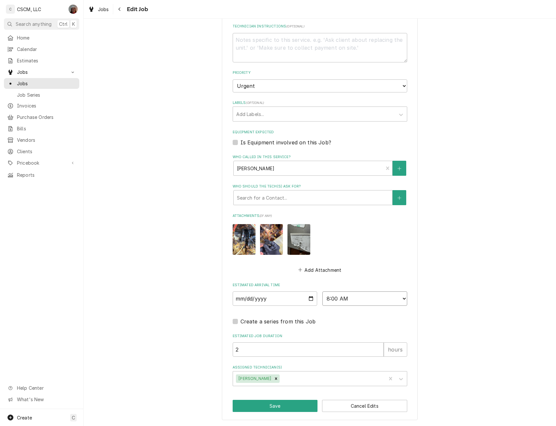
click at [400, 296] on select "AM / PM 6:00 AM 6:15 AM 6:30 AM 6:45 AM 7:00 AM 7:15 AM 7:30 AM 7:45 AM 8:00 AM…" at bounding box center [365, 298] width 85 height 14
select select "10:00:00"
click at [323, 291] on select "AM / PM 6:00 AM 6:15 AM 6:30 AM 6:45 AM 7:00 AM 7:15 AM 7:30 AM 7:45 AM 8:00 AM…" at bounding box center [365, 298] width 85 height 14
click at [270, 406] on button "Save" at bounding box center [275, 406] width 85 height 12
type textarea "x"
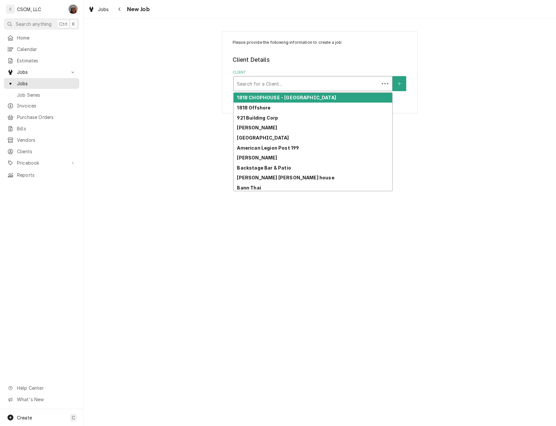
click at [271, 82] on div "Client" at bounding box center [306, 84] width 139 height 12
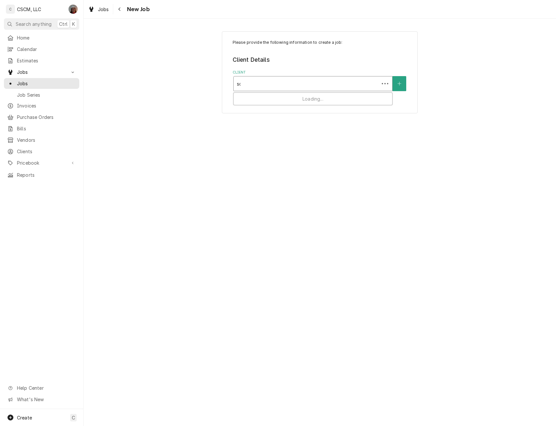
type input "sch"
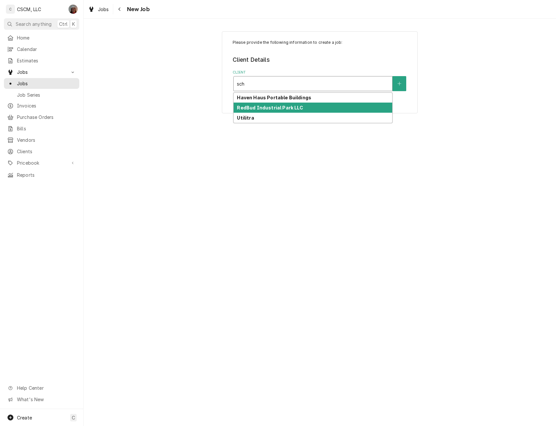
click at [263, 107] on strong "RedBud Industrial Park LLC" at bounding box center [270, 108] width 66 height 6
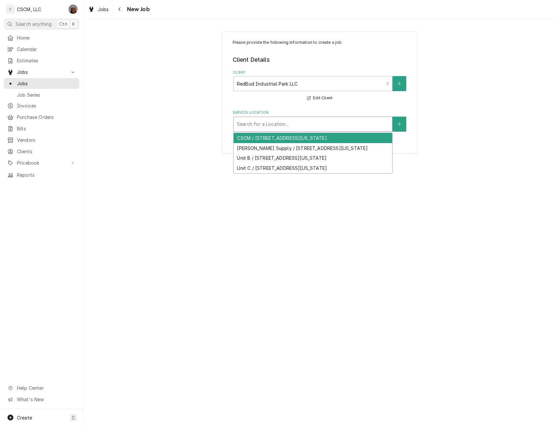
click at [260, 123] on div "Service Location" at bounding box center [313, 124] width 152 height 12
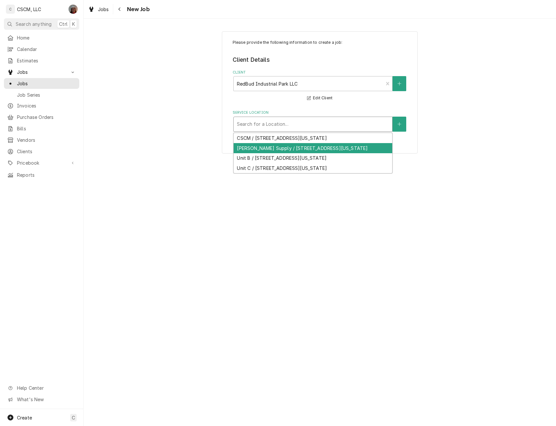
click at [267, 148] on div "[PERSON_NAME] Supply / [STREET_ADDRESS][US_STATE]" at bounding box center [313, 148] width 159 height 10
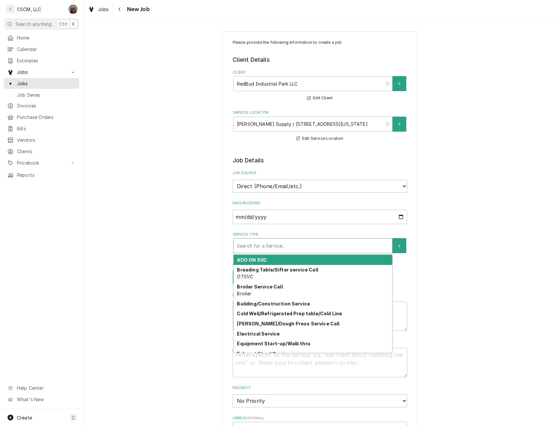
click at [270, 243] on div "Service Type" at bounding box center [313, 246] width 152 height 12
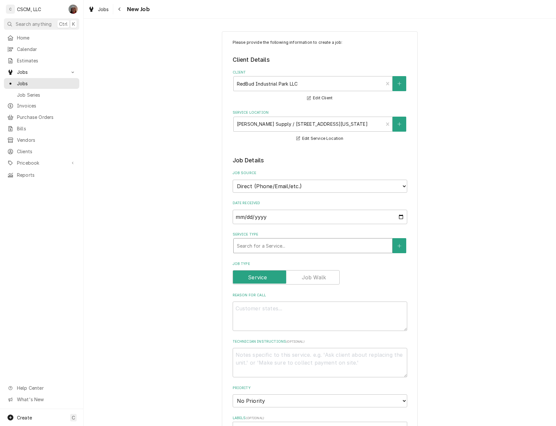
click at [270, 243] on div "Service Type" at bounding box center [313, 246] width 152 height 12
type textarea "x"
type input "h"
type textarea "x"
type input "hv"
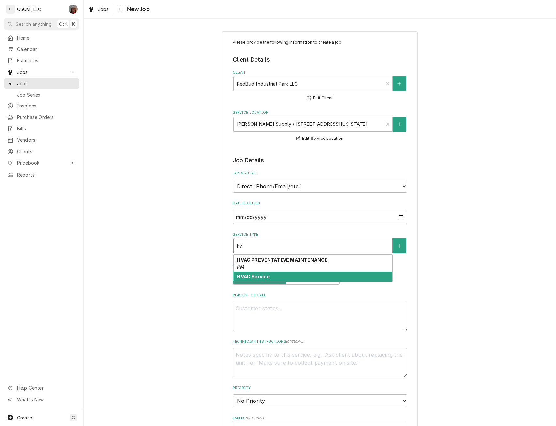
click at [258, 276] on strong "HVAC Service" at bounding box center [253, 277] width 33 height 6
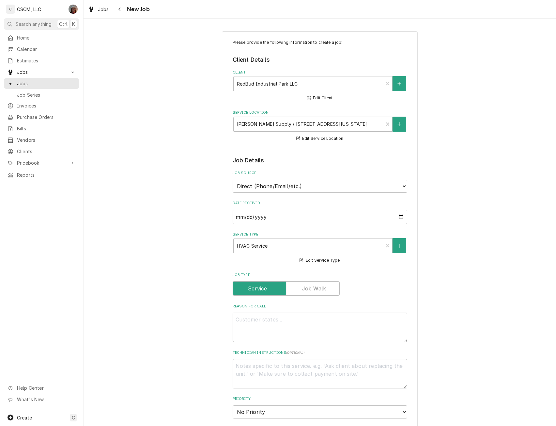
click at [256, 322] on textarea "Reason For Call" at bounding box center [320, 326] width 175 height 29
type textarea "x"
type textarea "F"
type textarea "x"
type textarea "FR"
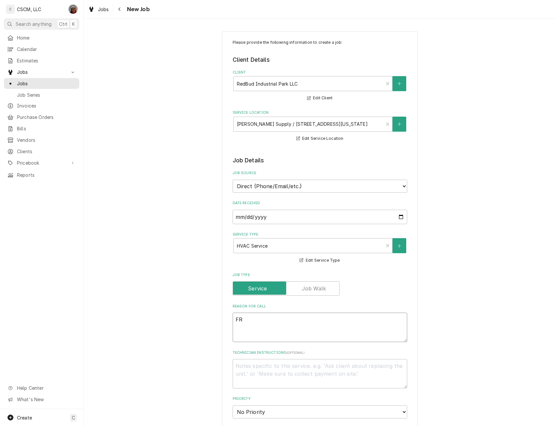
type textarea "x"
type textarea "FRI"
type textarea "x"
type textarea "FR"
type textarea "x"
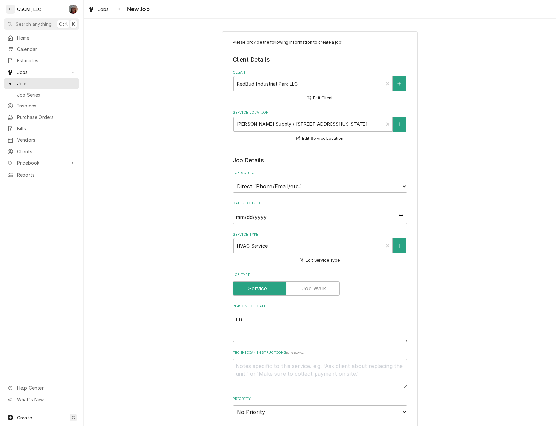
type textarea "FRO"
type textarea "x"
type textarea "FRON"
type textarea "x"
type textarea "FRO"
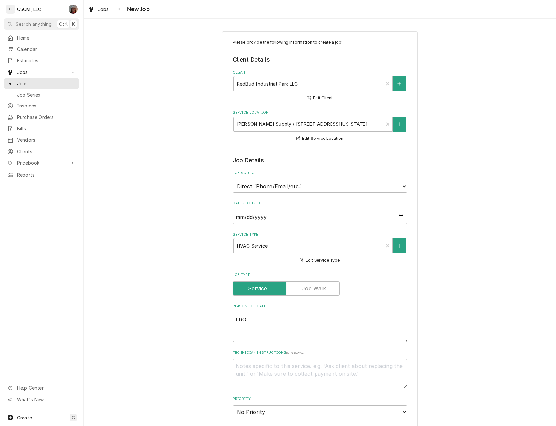
type textarea "x"
type textarea "FR"
type textarea "x"
type textarea "F"
type textarea "x"
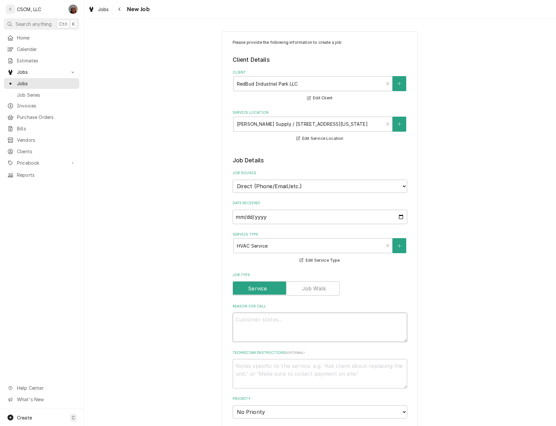
type textarea "x"
type textarea "F"
type textarea "x"
type textarea "Fr"
type textarea "x"
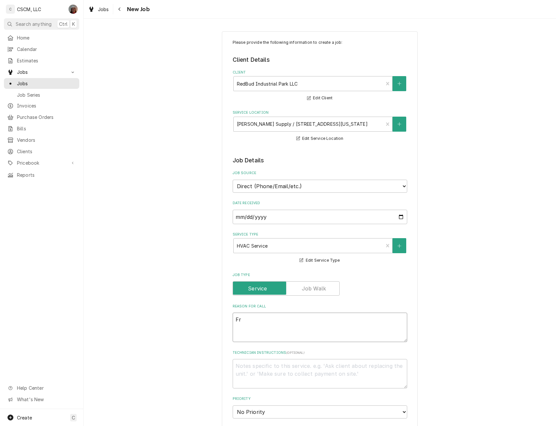
type textarea "Fro"
type textarea "x"
type textarea "Fron"
type textarea "x"
type textarea "Front"
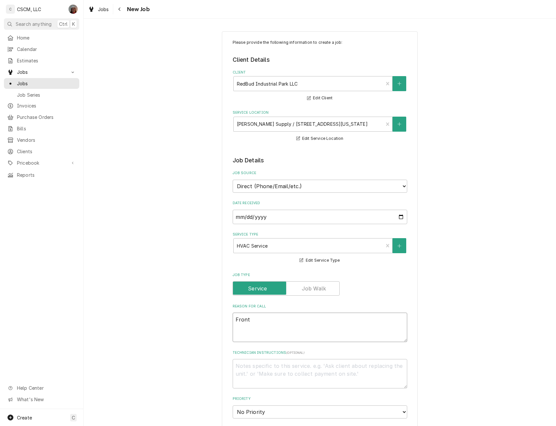
type textarea "x"
type textarea "Front"
type textarea "x"
type textarea "Front A"
type textarea "x"
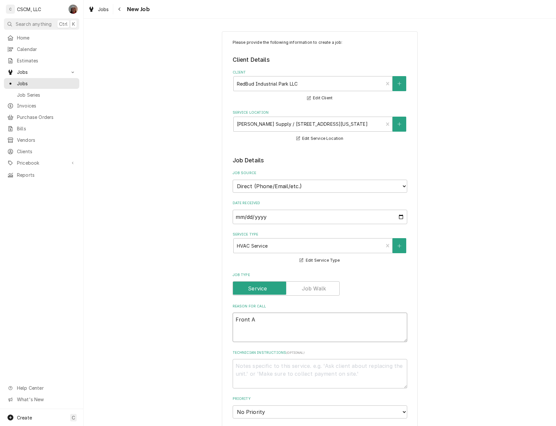
type textarea "Front AC"
type textarea "x"
type textarea "Front AC"
type textarea "x"
type textarea "Front AC n"
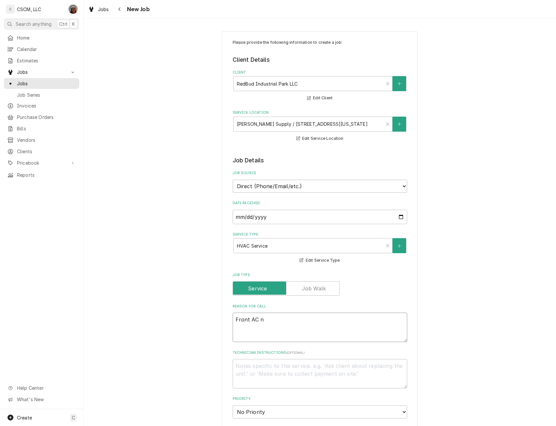
type textarea "x"
type textarea "Front AC no"
type textarea "x"
type textarea "Front AC not"
type textarea "x"
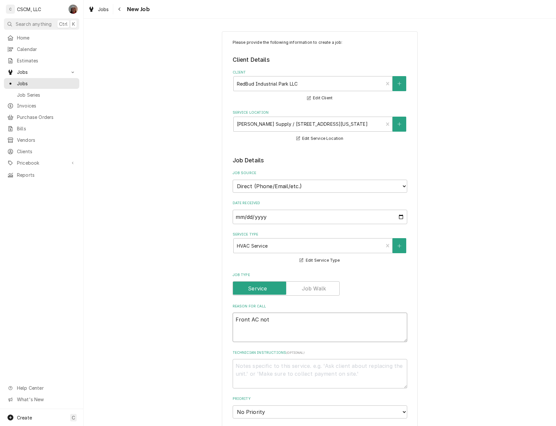
type textarea "Front AC not"
type textarea "x"
type textarea "Front AC not wo"
type textarea "x"
type textarea "Front AC not wor"
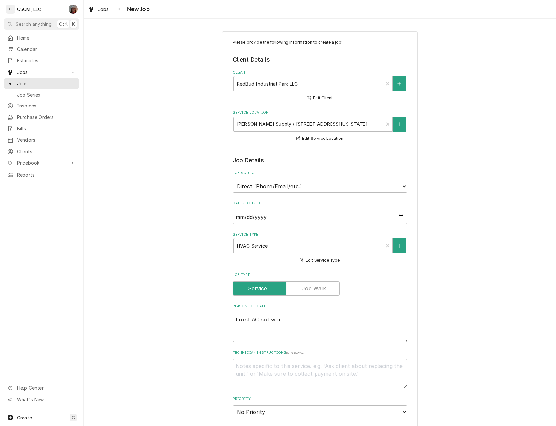
type textarea "x"
type textarea "Front AC not work"
type textarea "x"
type textarea "Front AC not worki"
type textarea "x"
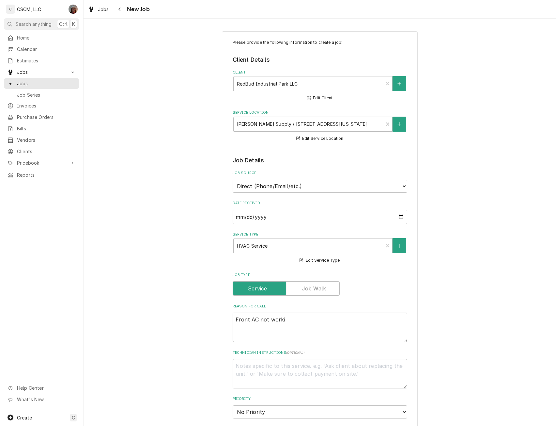
type textarea "Front AC not workin"
type textarea "x"
type textarea "Front AC not working"
type textarea "x"
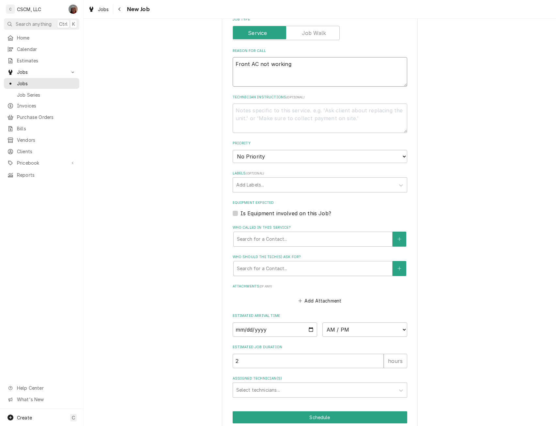
scroll to position [283, 0]
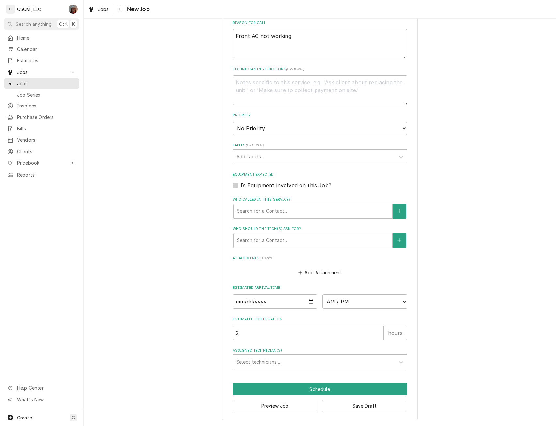
type textarea "Front AC not working"
click at [308, 297] on input "Date" at bounding box center [275, 301] width 85 height 14
click at [310, 302] on input "Date" at bounding box center [275, 301] width 85 height 14
type input "[DATE]"
type textarea "x"
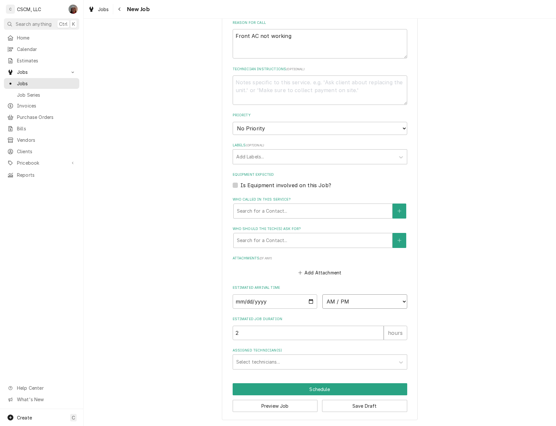
click at [397, 300] on select "AM / PM 6:00 AM 6:15 AM 6:30 AM 6:45 AM 7:00 AM 7:15 AM 7:30 AM 7:45 AM 8:00 AM…" at bounding box center [365, 301] width 85 height 14
select select "08:00:00"
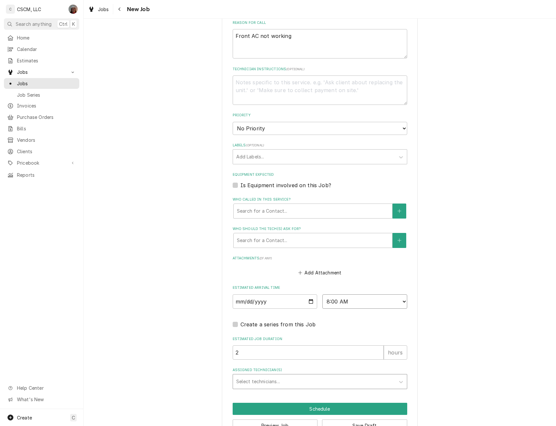
type textarea "x"
click at [277, 379] on div "Assigned Technician(s)" at bounding box center [314, 381] width 156 height 12
type input "to"
click at [265, 399] on div "[PERSON_NAME]" at bounding box center [320, 395] width 174 height 10
type textarea "x"
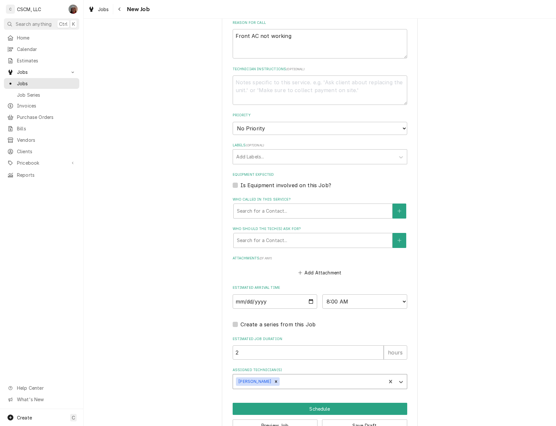
type textarea "x"
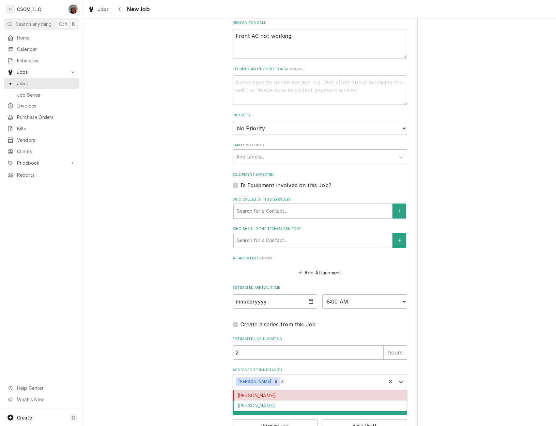
type input "za"
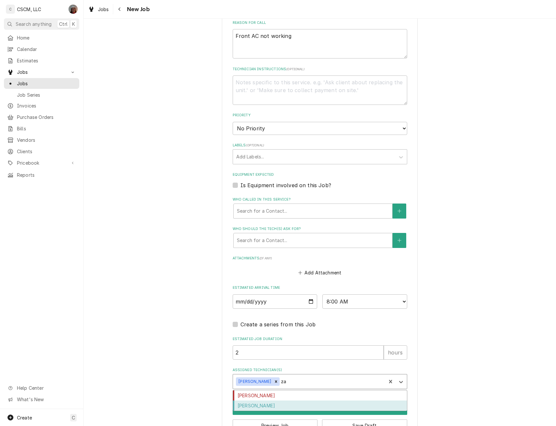
click at [245, 404] on div "[PERSON_NAME]" at bounding box center [320, 405] width 174 height 10
type textarea "x"
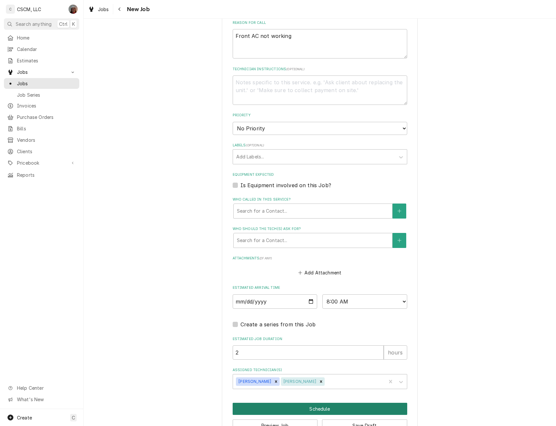
click at [286, 404] on button "Schedule" at bounding box center [320, 409] width 175 height 12
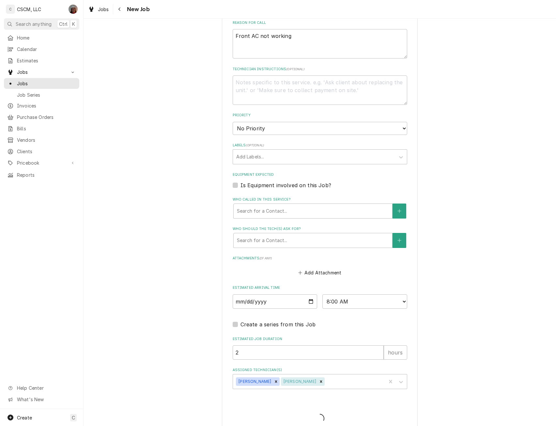
type textarea "x"
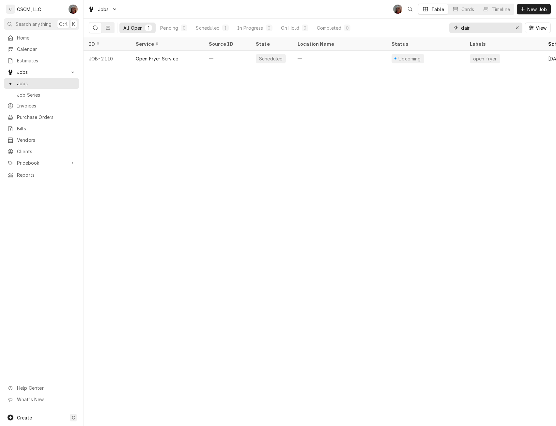
drag, startPoint x: 478, startPoint y: 26, endPoint x: 404, endPoint y: 30, distance: 73.9
click at [404, 30] on div "All Open 1 Pending 0 Scheduled 1 In Progress 0 On Hold 0 Completed 0 dair View" at bounding box center [320, 28] width 462 height 18
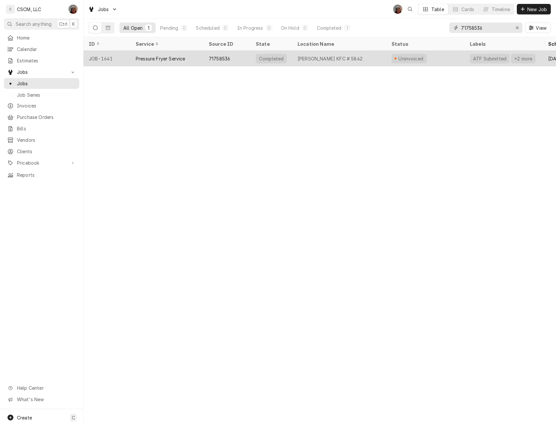
type input "71758536"
click at [161, 62] on div "Pressure Fryer Service" at bounding box center [167, 59] width 73 height 16
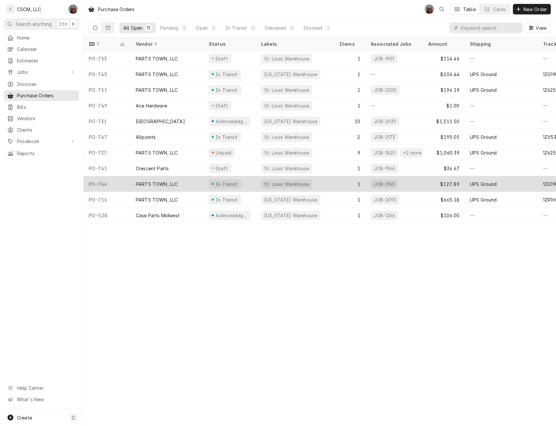
click at [185, 180] on div "PARTS TOWN, LLC" at bounding box center [167, 184] width 73 height 16
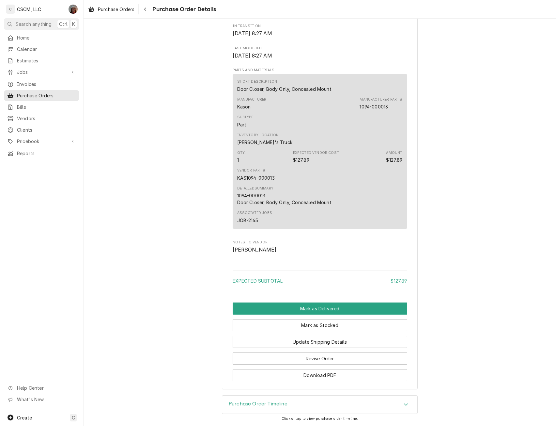
scroll to position [386, 0]
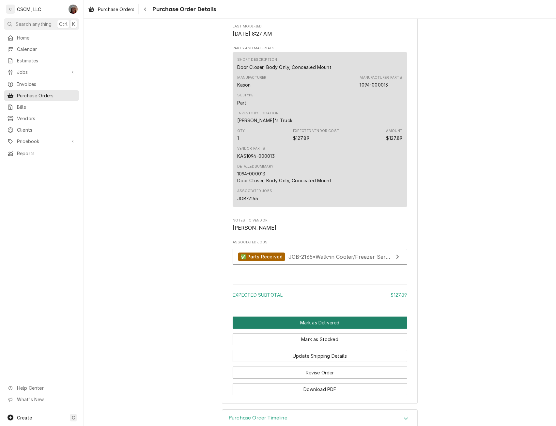
click at [315, 328] on button "Mark as Delivered" at bounding box center [320, 322] width 175 height 12
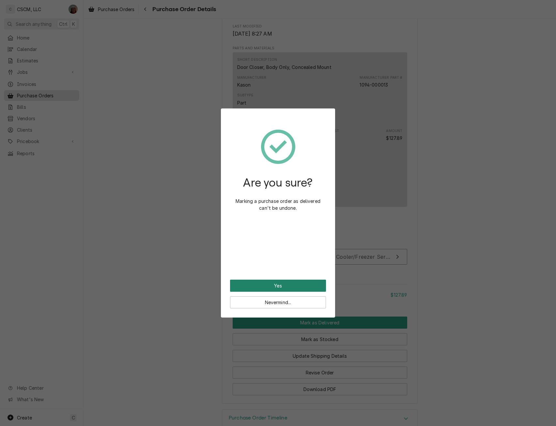
click at [274, 281] on button "Yes" at bounding box center [278, 285] width 96 height 12
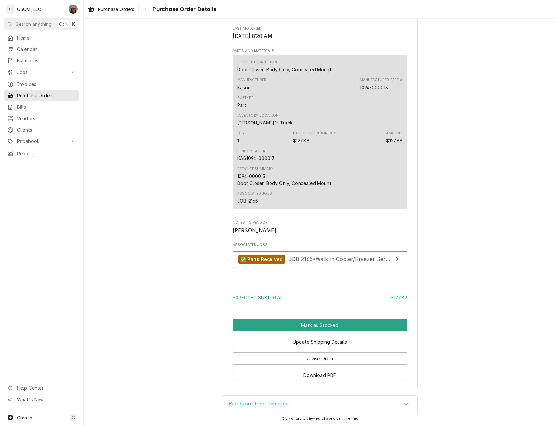
scroll to position [382, 0]
click at [309, 325] on button "Mark as Stocked" at bounding box center [320, 325] width 175 height 12
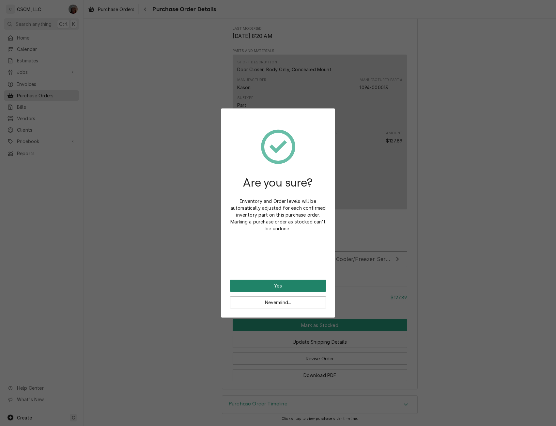
click at [279, 282] on button "Yes" at bounding box center [278, 285] width 96 height 12
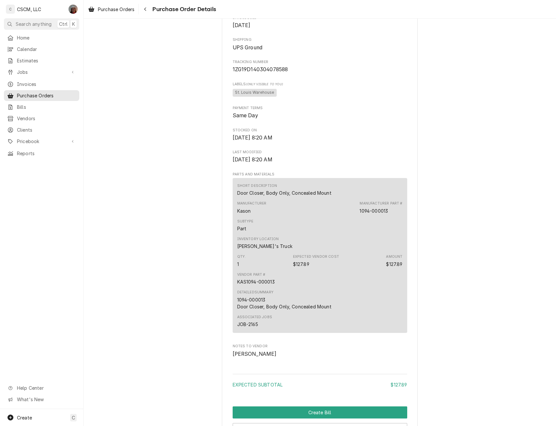
scroll to position [346, 0]
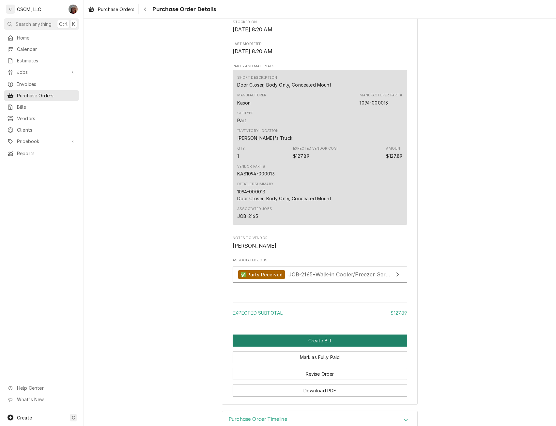
click at [338, 346] on button "Create Bill" at bounding box center [320, 340] width 175 height 12
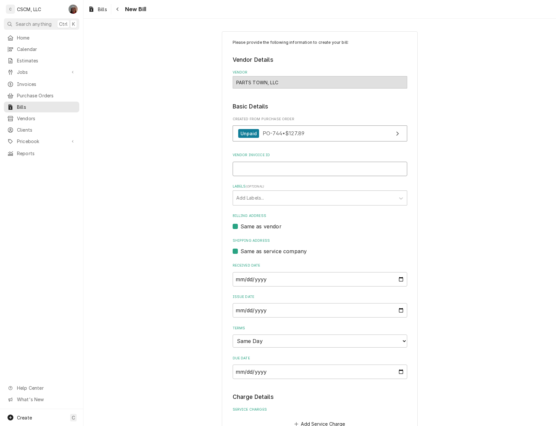
click at [234, 172] on input "Vendor Invoice ID" at bounding box center [320, 169] width 175 height 14
paste input "#2106861449"
click at [237, 170] on input "#2106861449" at bounding box center [320, 169] width 175 height 14
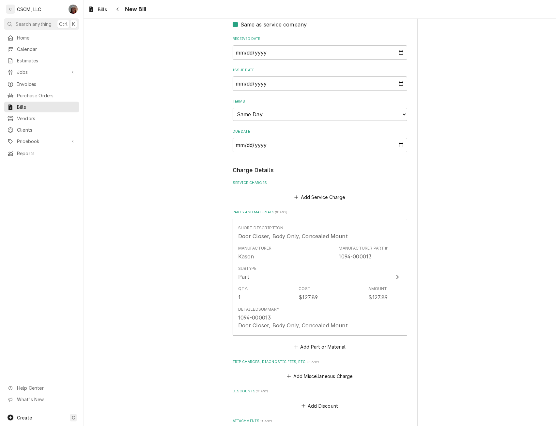
scroll to position [332, 0]
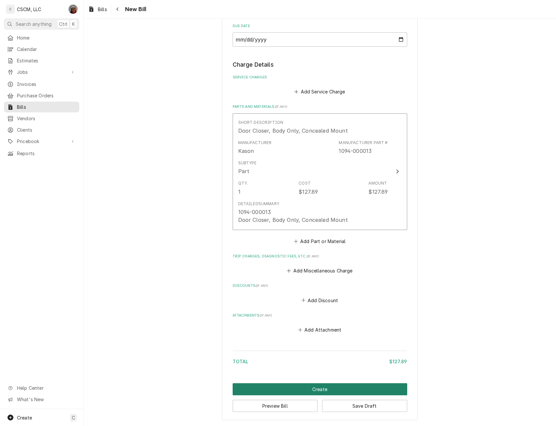
type input "2106861449"
click at [353, 387] on button "Create" at bounding box center [320, 389] width 175 height 12
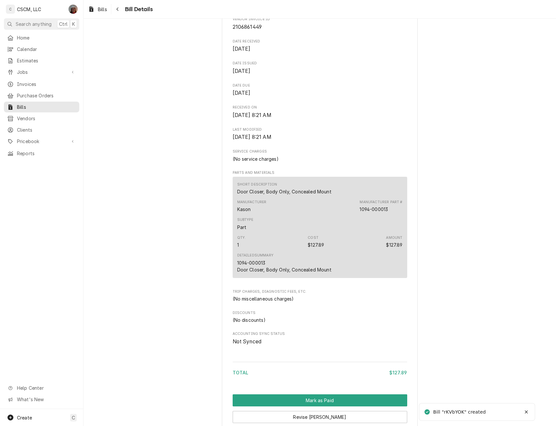
scroll to position [237, 0]
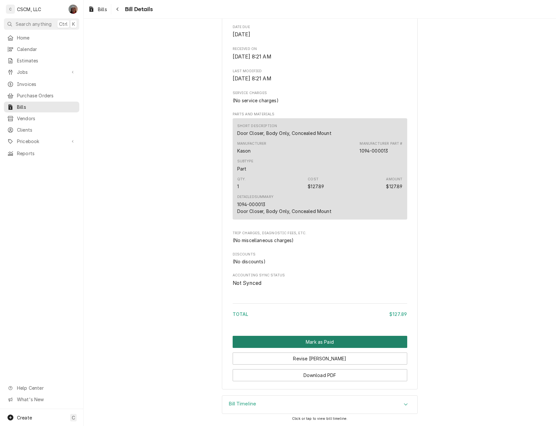
click at [297, 340] on button "Mark as Paid" at bounding box center [320, 342] width 175 height 12
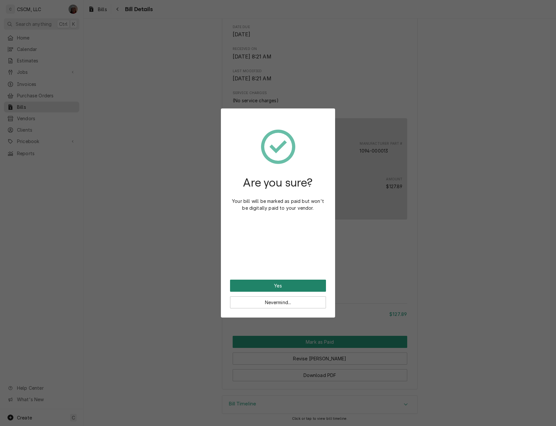
click at [275, 285] on button "Yes" at bounding box center [278, 285] width 96 height 12
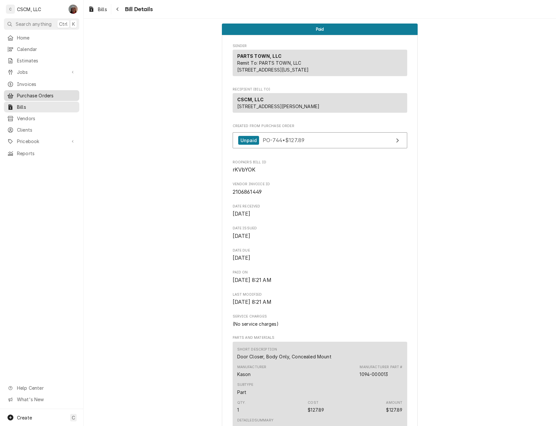
click at [38, 94] on span "Purchase Orders" at bounding box center [46, 95] width 59 height 7
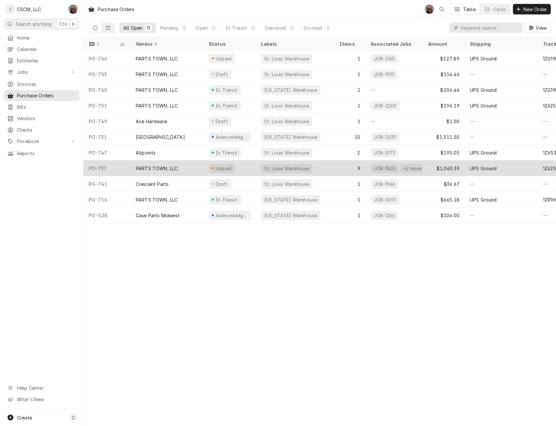
click at [153, 166] on div "PARTS TOWN, LLC" at bounding box center [157, 168] width 42 height 7
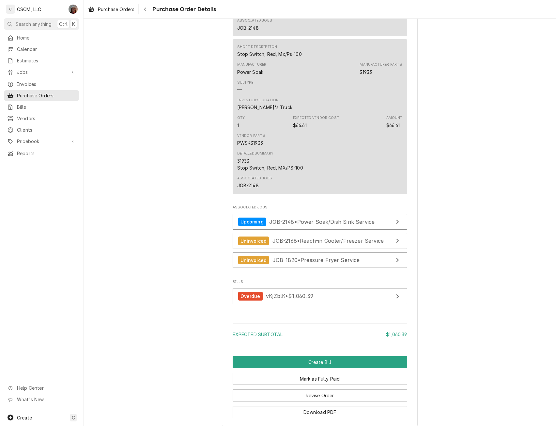
scroll to position [1695, 0]
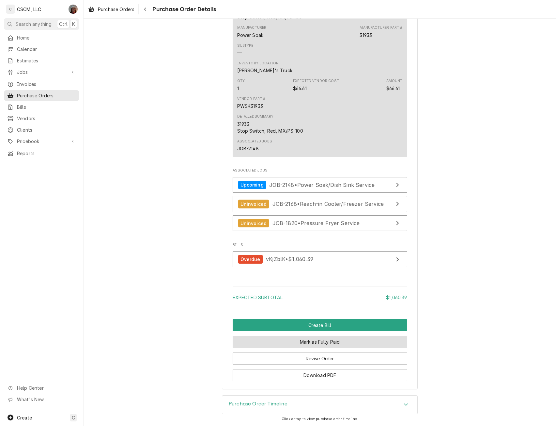
click at [350, 340] on button "Mark as Fully Paid" at bounding box center [320, 342] width 175 height 12
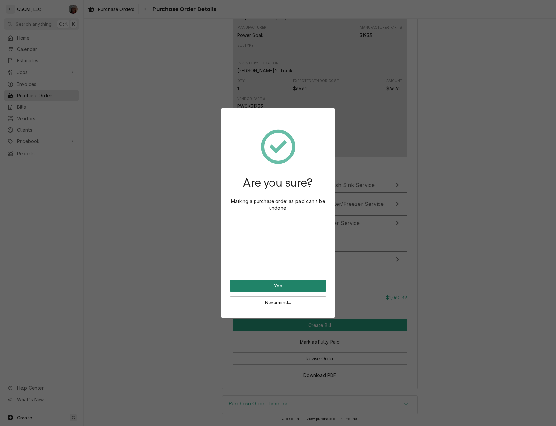
click at [270, 282] on button "Yes" at bounding box center [278, 285] width 96 height 12
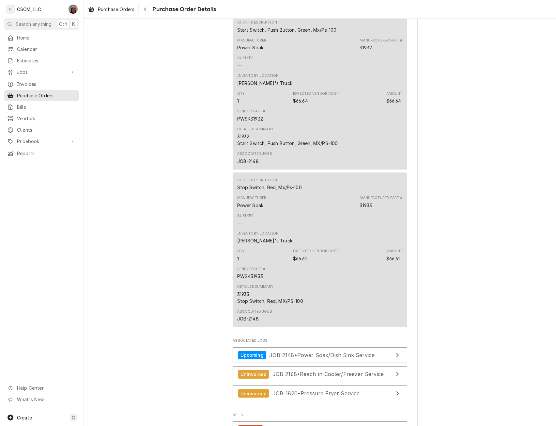
scroll to position [1645, 0]
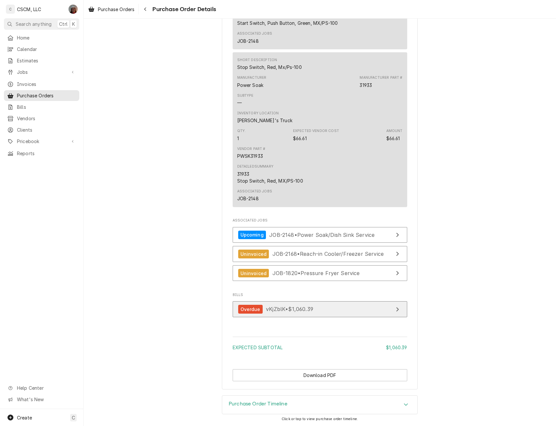
click at [276, 311] on span "vKjZblK • $1,060.39" at bounding box center [289, 309] width 47 height 7
click at [42, 92] on span "Purchase Orders" at bounding box center [46, 95] width 59 height 7
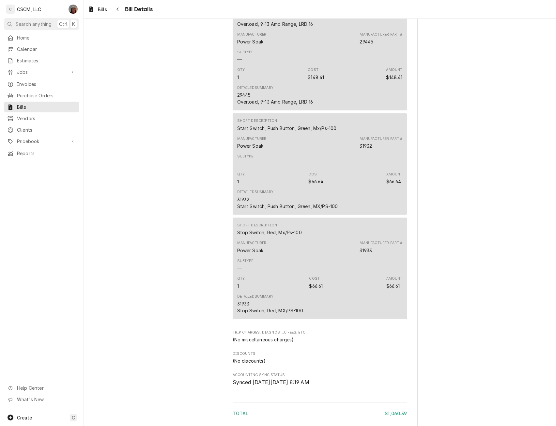
scroll to position [1095, 0]
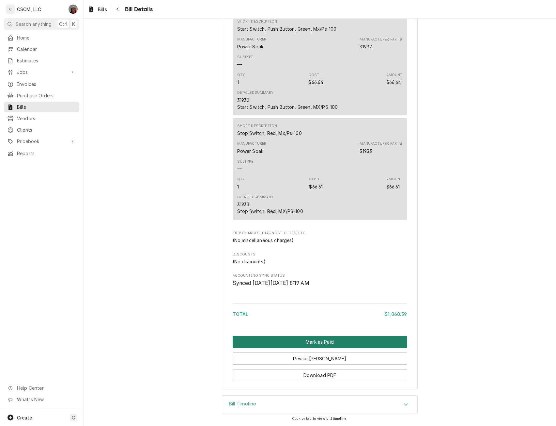
click at [310, 340] on button "Mark as Paid" at bounding box center [320, 342] width 175 height 12
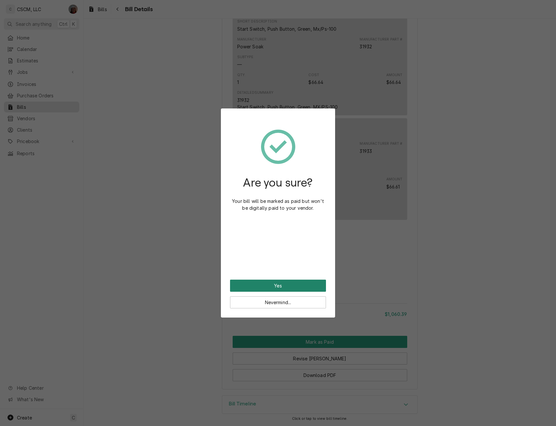
click at [282, 280] on button "Yes" at bounding box center [278, 285] width 96 height 12
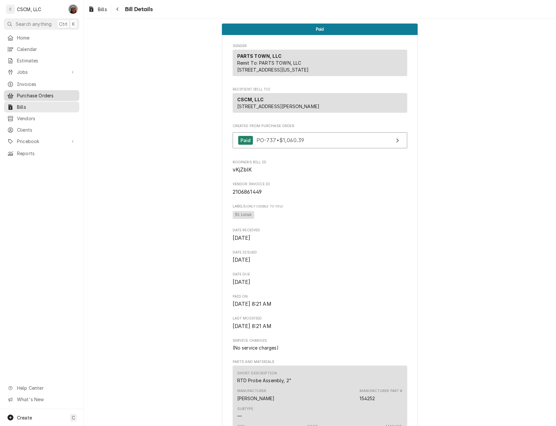
click at [52, 92] on span "Purchase Orders" at bounding box center [46, 95] width 59 height 7
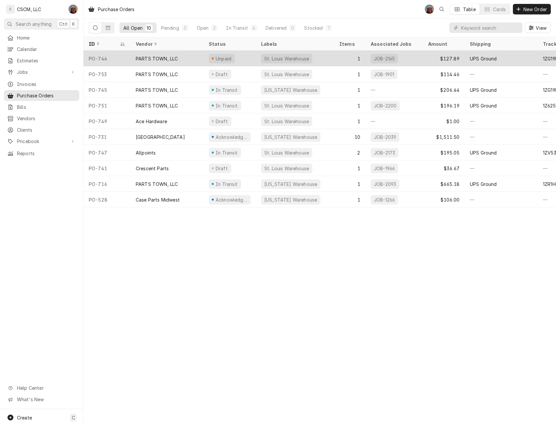
click at [178, 55] on div "PARTS TOWN, LLC" at bounding box center [167, 59] width 73 height 16
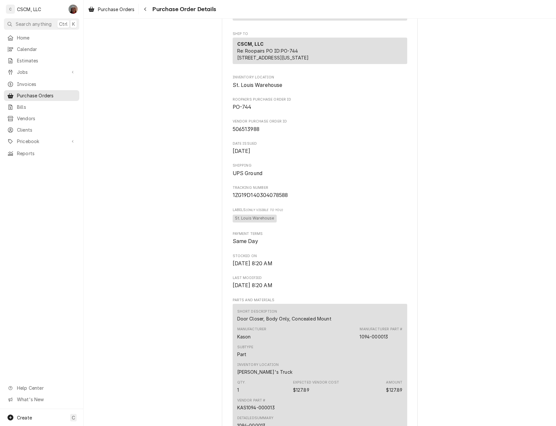
scroll to position [419, 0]
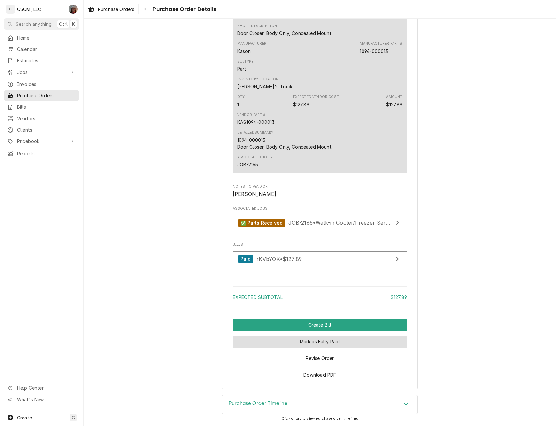
click at [318, 337] on button "Mark as Fully Paid" at bounding box center [320, 341] width 175 height 12
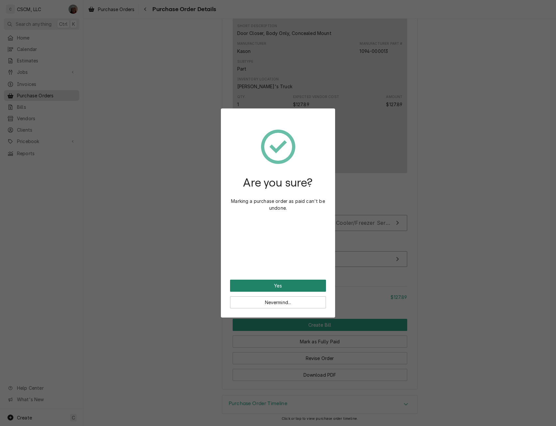
click at [293, 284] on button "Yes" at bounding box center [278, 285] width 96 height 12
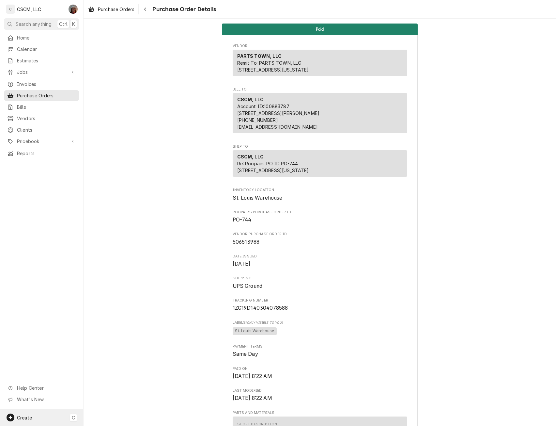
click at [25, 417] on span "Create" at bounding box center [24, 418] width 15 height 6
click at [114, 374] on div "Purchase Order" at bounding box center [122, 372] width 44 height 7
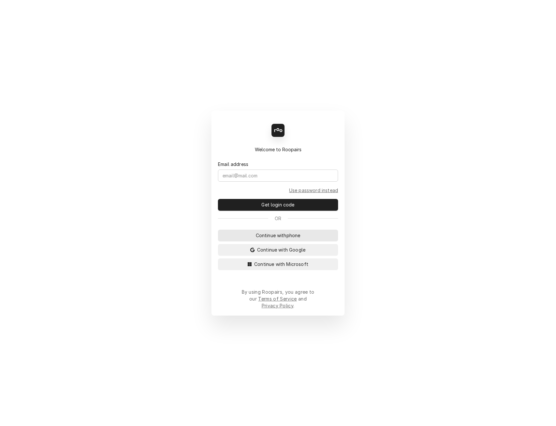
click at [289, 239] on span "Continue with phone" at bounding box center [278, 235] width 47 height 7
click at [261, 178] on input "Dynamic Content Wrapper" at bounding box center [278, 175] width 120 height 12
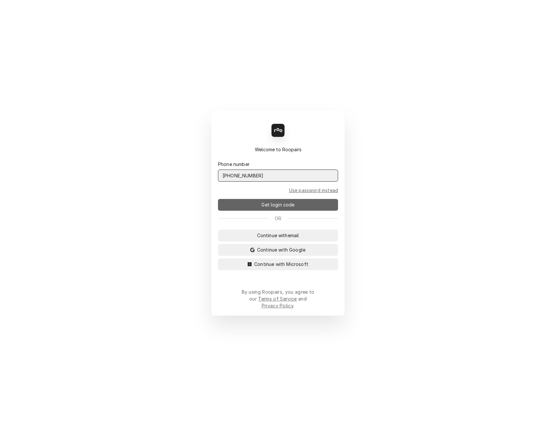
type input "[PHONE_NUMBER]"
click at [287, 204] on button "Get login code" at bounding box center [278, 205] width 120 height 12
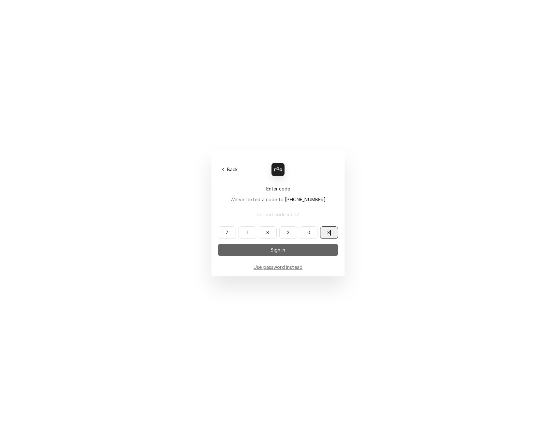
type input "718208"
click at [270, 253] on span "Sign in" at bounding box center [277, 249] width 17 height 7
